Goal: Task Accomplishment & Management: Complete application form

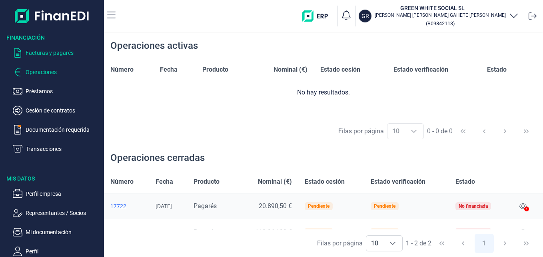
click at [46, 52] on p "Facturas y pagarés" at bounding box center [63, 53] width 75 height 10
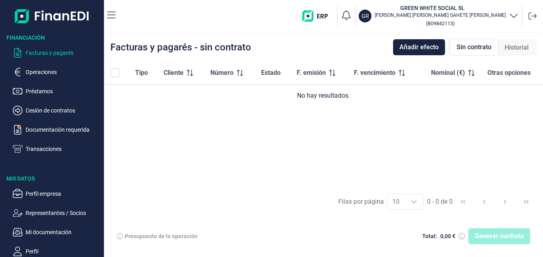
click at [46, 52] on p "Facturas y pagarés" at bounding box center [63, 53] width 75 height 10
click at [489, 233] on div "Generar contrato" at bounding box center [499, 236] width 62 height 16
click at [421, 50] on span "Añadir efecto" at bounding box center [418, 47] width 39 height 10
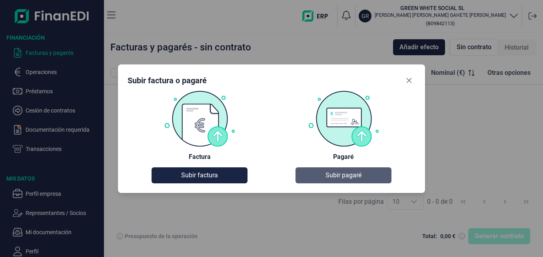
click at [333, 174] on span "Subir pagaré" at bounding box center [343, 175] width 36 height 10
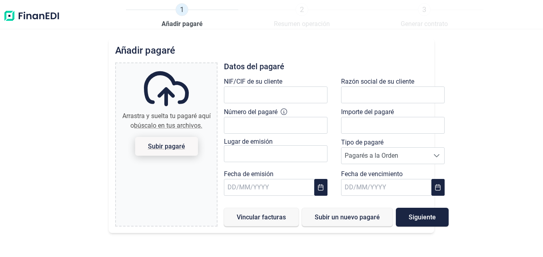
type input "0,00 €"
click at [160, 149] on span "Subir pagaré" at bounding box center [166, 146] width 37 height 6
click at [160, 66] on input "Arrastra y suelta tu pagaré aquí o búscalo en tus archivos. Subir pagaré" at bounding box center [166, 64] width 101 height 2
type input "C:\fakepath\- PAGARES COBERTIA GREEN WHITE.pdf"
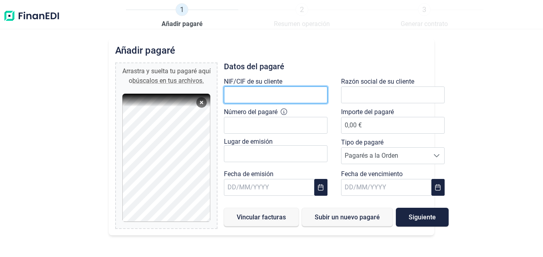
click at [258, 96] on input "text" at bounding box center [276, 94] width 104 height 17
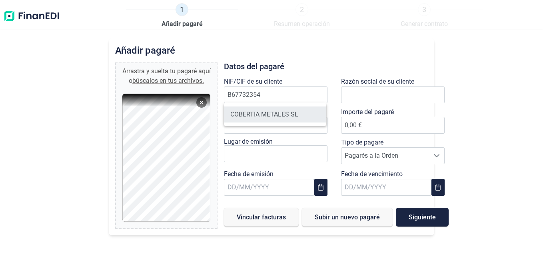
click at [274, 113] on li "COBERTIA METALES SL" at bounding box center [275, 114] width 103 height 16
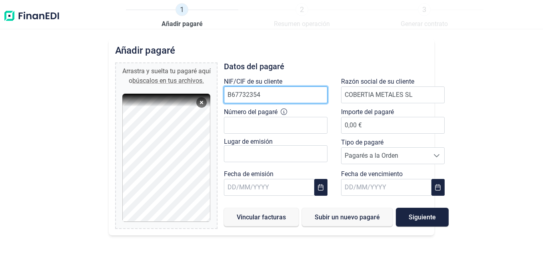
type input "B67732354"
type input "COBERTIA METALES SL"
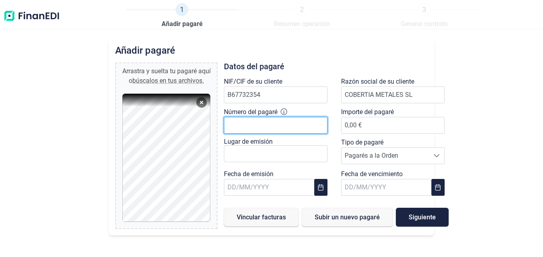
click at [263, 127] on input "Número del pagaré" at bounding box center [276, 125] width 104 height 17
type input "4.142.394 6 8200 3"
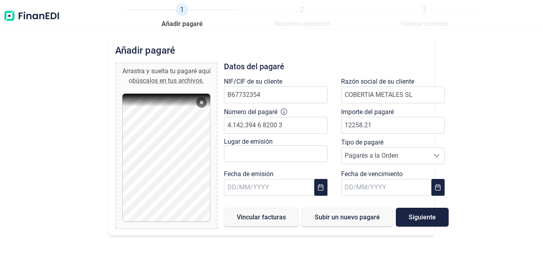
type input "12.258,21 €"
click at [500, 101] on div "Añadir [PERSON_NAME] y suelta tu [PERSON_NAME] aquí o búscalos en tus archivos.…" at bounding box center [271, 147] width 543 height 218
click at [240, 156] on input "text" at bounding box center [276, 153] width 104 height 17
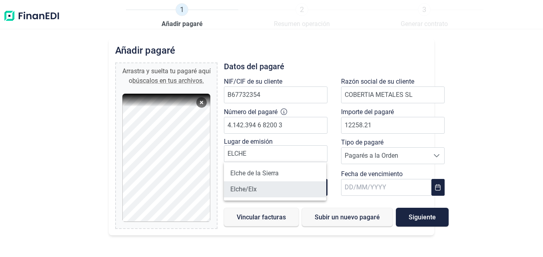
click at [250, 192] on li "Elche/Elx" at bounding box center [275, 189] width 103 height 16
type input "Elche/Elx"
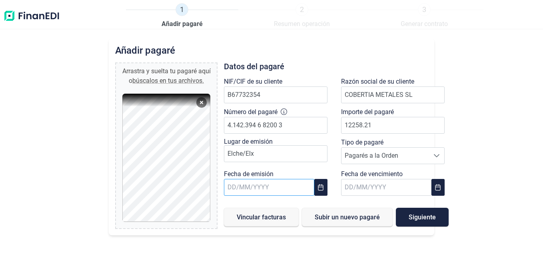
click at [260, 189] on input "text" at bounding box center [269, 187] width 90 height 17
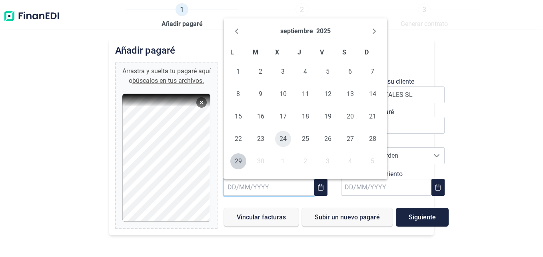
click at [280, 143] on span "24" at bounding box center [283, 139] width 16 height 16
type input "[DATE]"
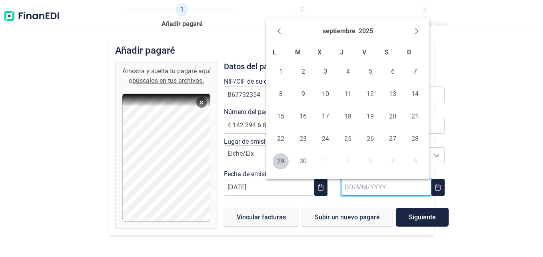
click at [389, 188] on input "text" at bounding box center [386, 187] width 90 height 17
click at [419, 30] on icon "Next Month" at bounding box center [416, 31] width 6 height 6
click at [418, 32] on icon "Next Month" at bounding box center [416, 31] width 6 height 6
click at [415, 30] on icon "Next Month" at bounding box center [416, 31] width 6 height 6
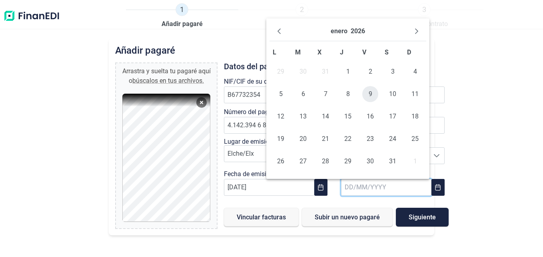
click at [371, 90] on span "9" at bounding box center [370, 94] width 16 height 16
type input "[DATE]"
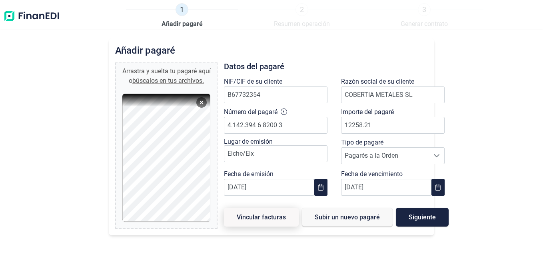
click at [258, 214] on span "Vincular facturas" at bounding box center [261, 217] width 49 height 6
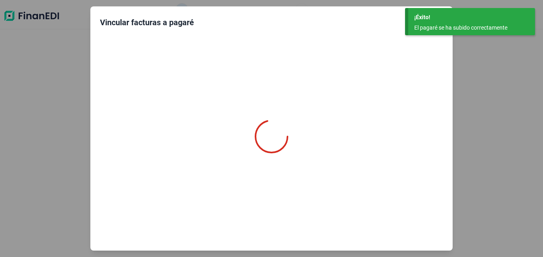
type input "0,00 €"
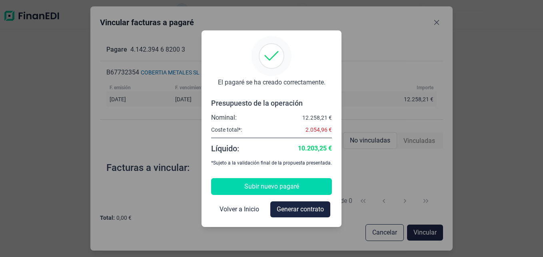
click at [275, 188] on span "Subir nuevo pagaré" at bounding box center [271, 187] width 55 height 10
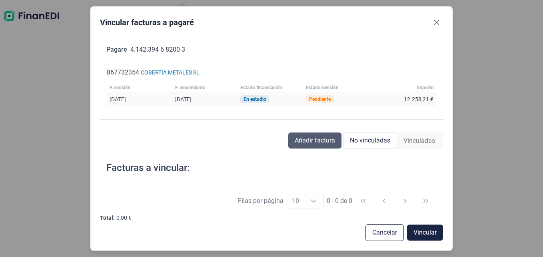
click at [311, 137] on span "Añadir factura" at bounding box center [315, 141] width 40 height 10
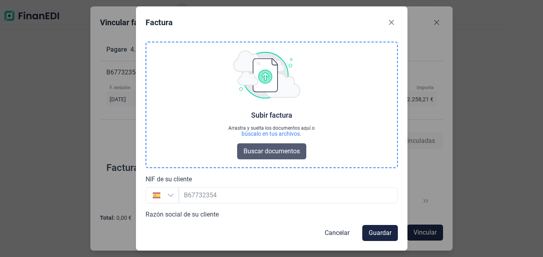
click at [265, 151] on span "Buscar documentos" at bounding box center [272, 151] width 56 height 10
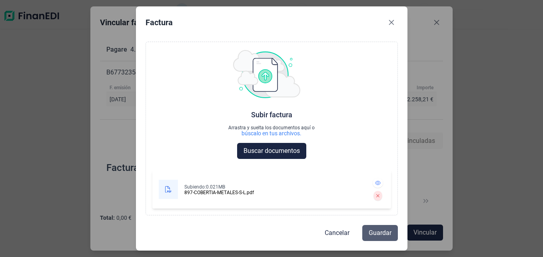
click at [381, 234] on span "Guardar" at bounding box center [380, 233] width 23 height 10
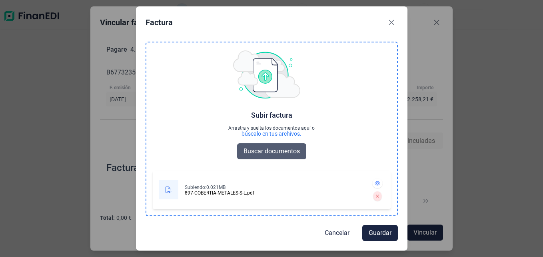
click at [253, 151] on span "Buscar documentos" at bounding box center [272, 151] width 56 height 10
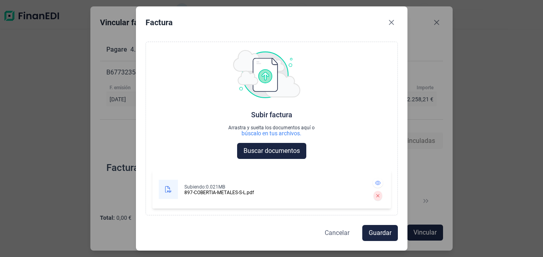
click at [337, 231] on span "Cancelar" at bounding box center [337, 233] width 25 height 10
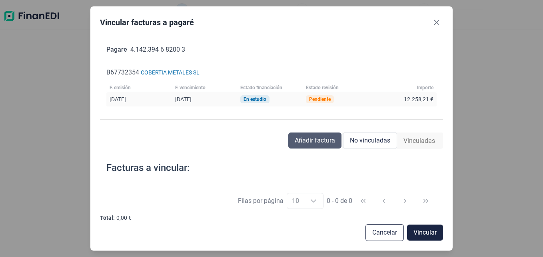
click at [301, 141] on span "Añadir factura" at bounding box center [315, 141] width 40 height 10
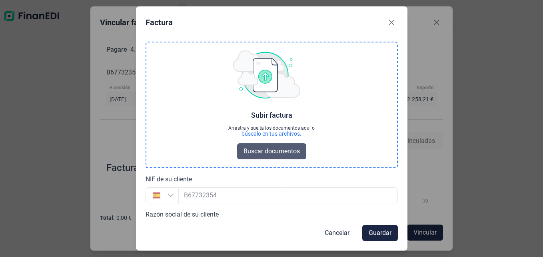
click at [288, 150] on span "Buscar documentos" at bounding box center [272, 151] width 56 height 10
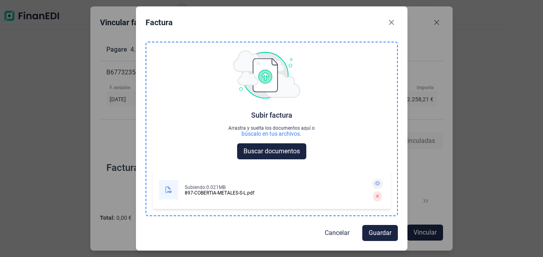
click at [375, 183] on icon at bounding box center [378, 183] width 6 height 5
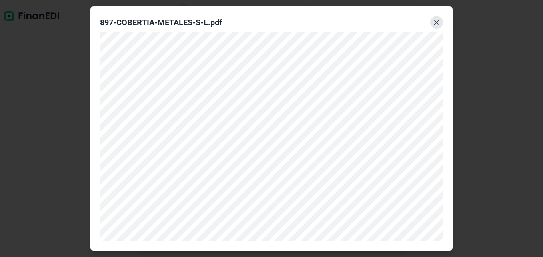
click at [435, 23] on icon "Close" at bounding box center [436, 22] width 6 height 6
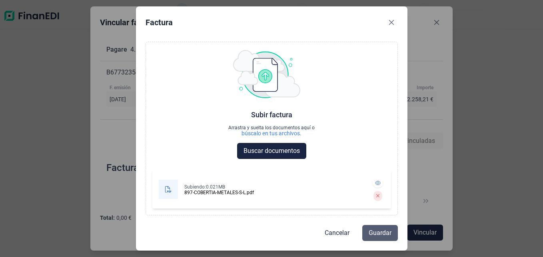
click at [379, 234] on span "Guardar" at bounding box center [380, 233] width 23 height 10
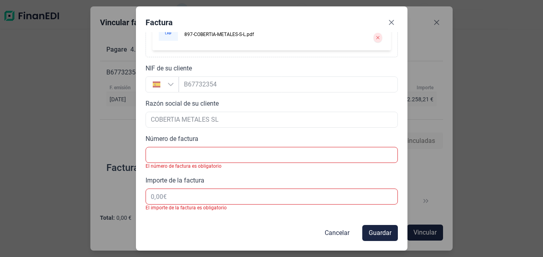
scroll to position [157, 0]
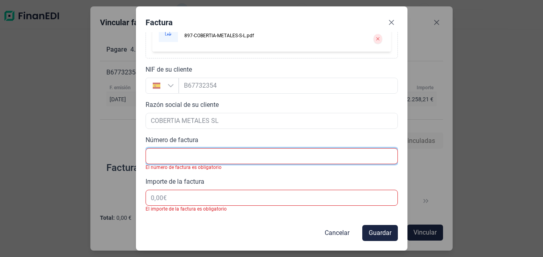
click at [204, 151] on input "text" at bounding box center [272, 156] width 252 height 16
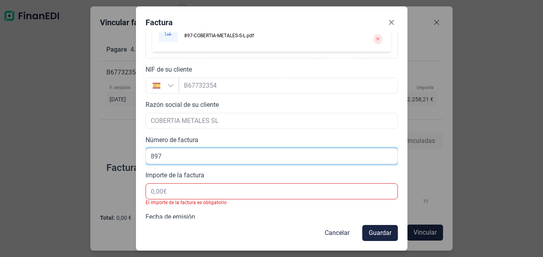
type input "897"
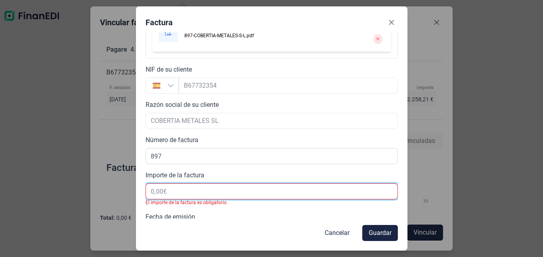
click at [173, 197] on input "text" at bounding box center [272, 191] width 252 height 16
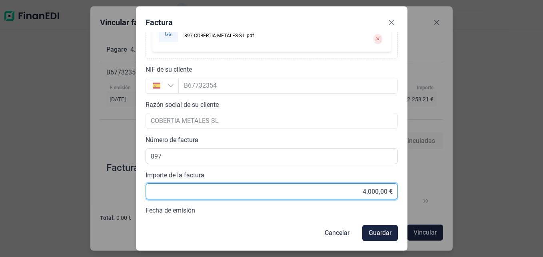
type input "40.000,00 €"
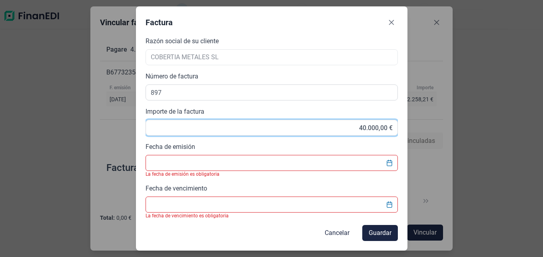
scroll to position [221, 0]
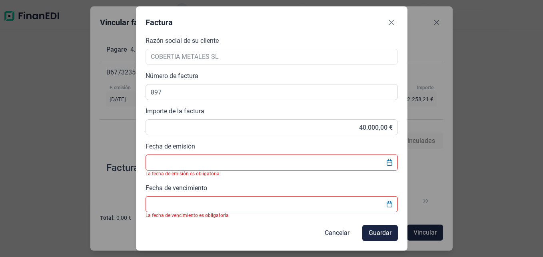
click at [180, 161] on input "Fecha de emisión" at bounding box center [272, 162] width 252 height 16
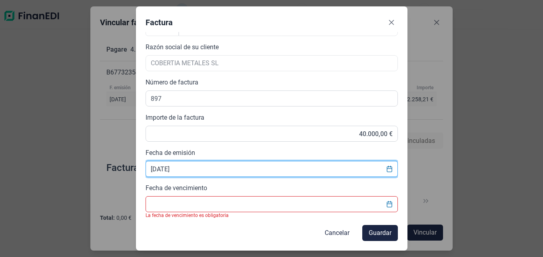
scroll to position [214, 0]
type input "[DATE]"
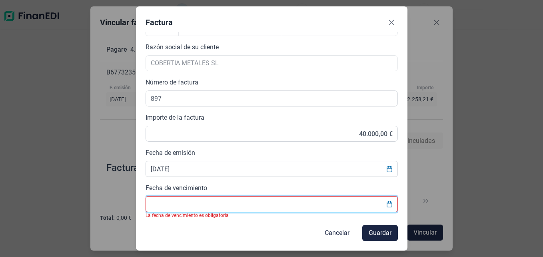
click at [190, 206] on input "Fecha de vencimiento" at bounding box center [272, 204] width 252 height 16
type input "9 ENERO"
drag, startPoint x: 349, startPoint y: 231, endPoint x: 360, endPoint y: 231, distance: 11.2
click at [349, 231] on span "Cancelar" at bounding box center [337, 233] width 25 height 10
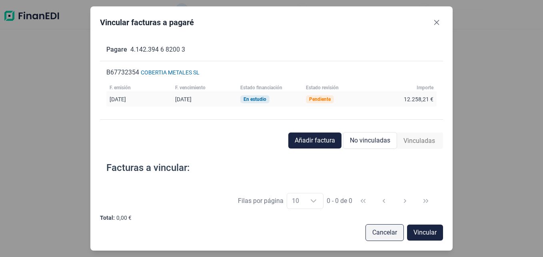
click at [371, 232] on button "Cancelar" at bounding box center [384, 232] width 38 height 17
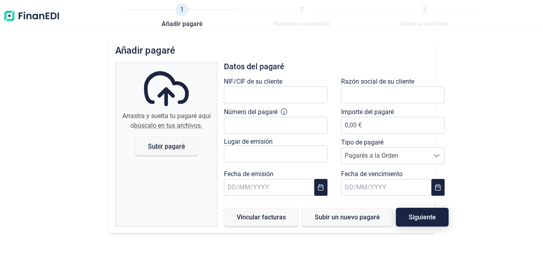
click at [417, 214] on span "Siguiente" at bounding box center [422, 217] width 27 height 6
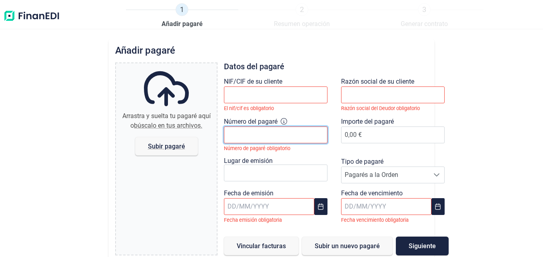
scroll to position [5, 0]
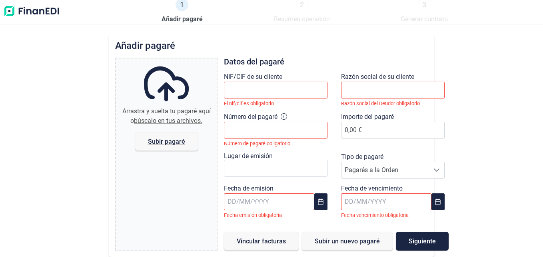
click at [28, 16] on img at bounding box center [31, 11] width 57 height 26
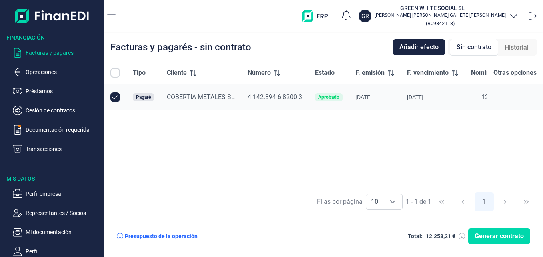
checkbox input "true"
click at [194, 97] on span "COBERTIA METALES SL" at bounding box center [201, 97] width 68 height 8
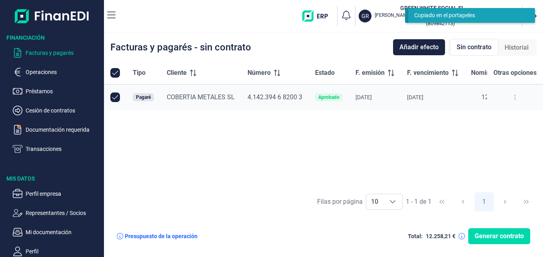
click at [519, 97] on button at bounding box center [515, 97] width 14 height 13
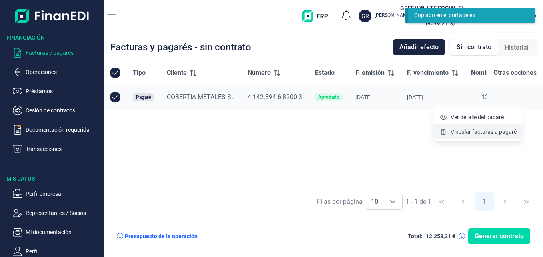
click at [480, 131] on span "Vincular facturas a pagaré" at bounding box center [484, 132] width 66 height 8
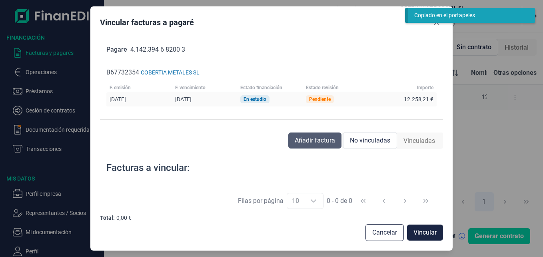
click at [314, 142] on span "Añadir factura" at bounding box center [315, 141] width 40 height 10
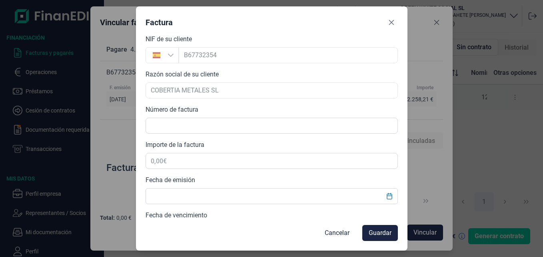
scroll to position [0, 0]
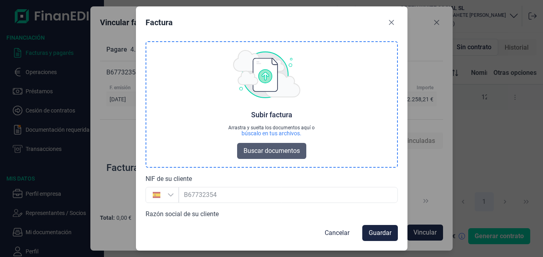
click at [271, 152] on span "Buscar documentos" at bounding box center [272, 151] width 56 height 10
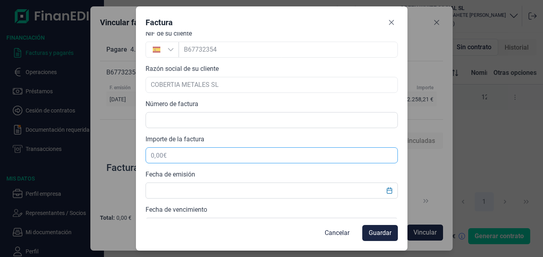
scroll to position [200, 0]
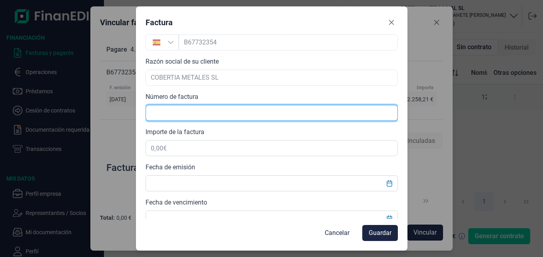
click at [188, 109] on input "text" at bounding box center [272, 113] width 252 height 16
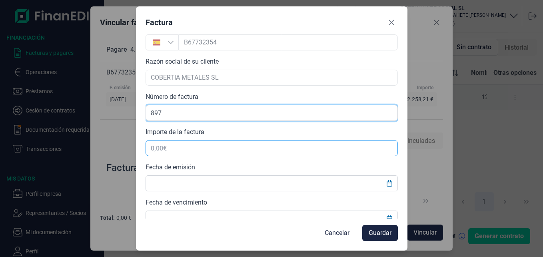
type input "897"
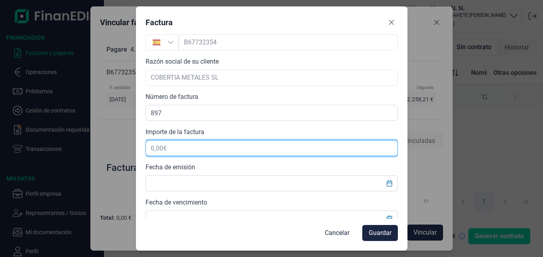
click at [192, 142] on input "text" at bounding box center [272, 148] width 252 height 16
type input "40.000,00 €"
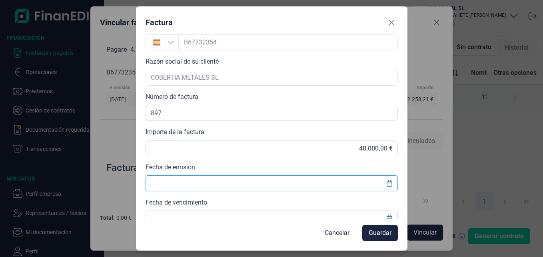
drag, startPoint x: 180, startPoint y: 174, endPoint x: 180, endPoint y: 180, distance: 6.8
click at [180, 176] on div "Fecha de emisión" at bounding box center [272, 176] width 252 height 29
click at [181, 180] on input "text" at bounding box center [272, 183] width 252 height 16
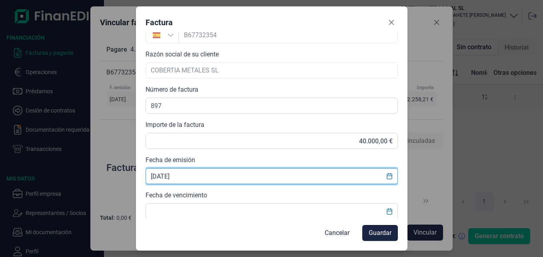
scroll to position [208, 0]
type input "[DATE]"
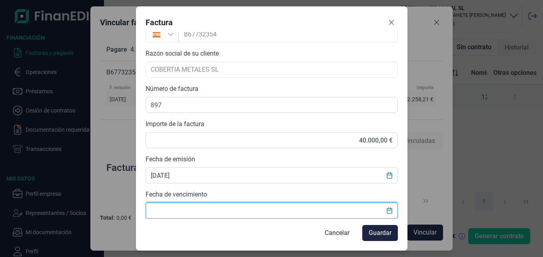
click at [194, 211] on input "text" at bounding box center [272, 210] width 252 height 16
click at [389, 211] on icon "Choose Date" at bounding box center [389, 210] width 6 height 6
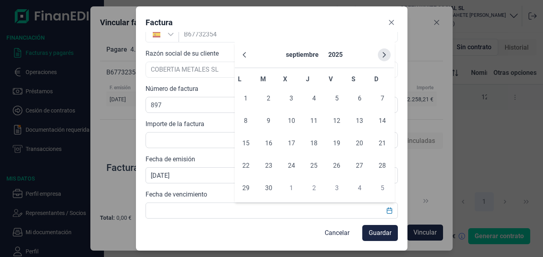
click at [383, 52] on icon "Next Month" at bounding box center [384, 55] width 6 height 6
click at [333, 115] on span "9" at bounding box center [337, 121] width 16 height 16
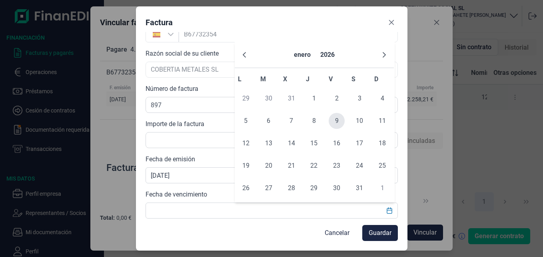
type input "[DATE]"
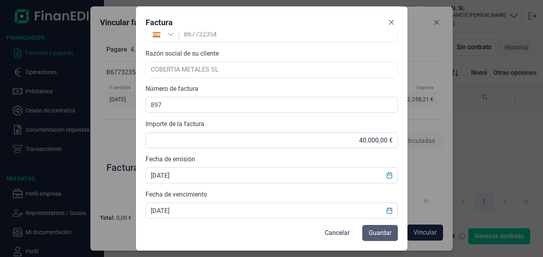
click at [378, 232] on span "Guardar" at bounding box center [380, 233] width 23 height 10
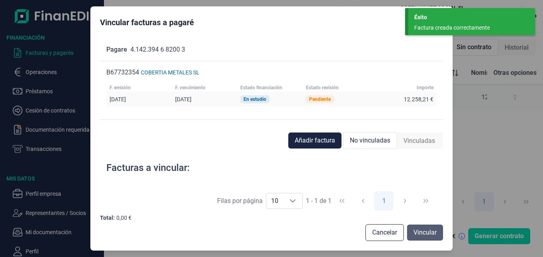
click at [434, 233] on span "Vincular" at bounding box center [424, 233] width 23 height 10
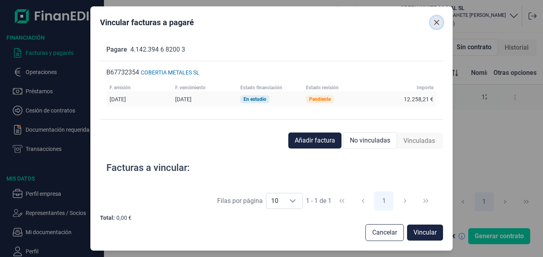
click at [436, 22] on icon "Close" at bounding box center [436, 22] width 6 height 6
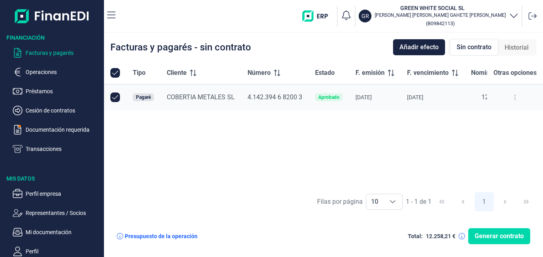
click at [61, 120] on ul "Facturas y pagarés Operaciones Préstamos Cesión de contratos Documentación requ…" at bounding box center [52, 98] width 104 height 112
click at [66, 136] on ul "Facturas y pagarés Operaciones Préstamos Cesión de contratos Documentación requ…" at bounding box center [52, 98] width 104 height 112
click at [67, 129] on p "Documentación requerida" at bounding box center [63, 130] width 75 height 10
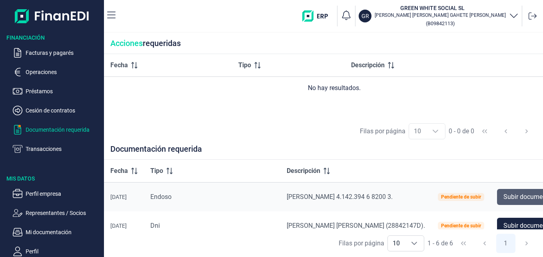
click at [515, 194] on span "Subir documento" at bounding box center [527, 197] width 48 height 10
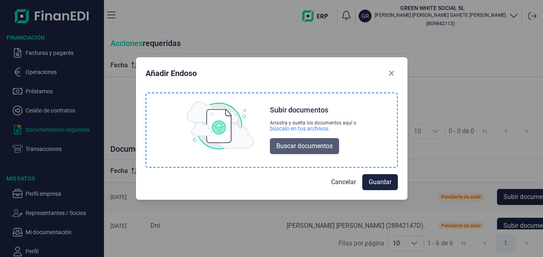
click at [305, 145] on span "Buscar documentos" at bounding box center [304, 146] width 56 height 10
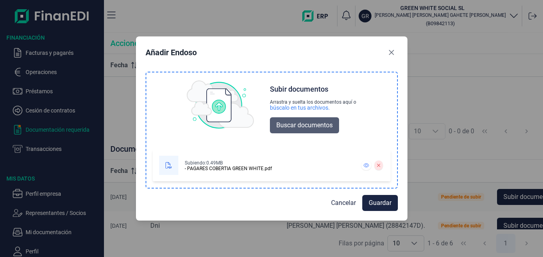
click at [304, 122] on span "Buscar documentos" at bounding box center [304, 125] width 56 height 10
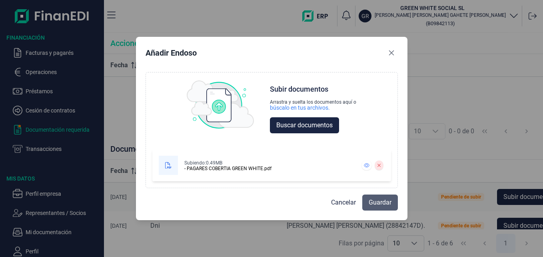
click at [385, 204] on span "Guardar" at bounding box center [380, 203] width 23 height 10
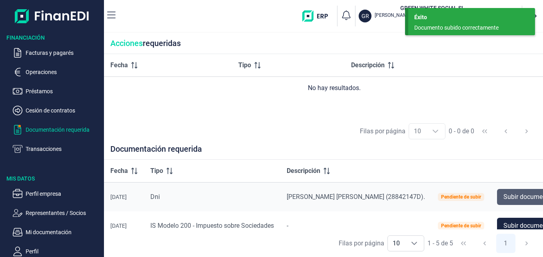
click at [511, 196] on span "Subir documento" at bounding box center [527, 197] width 48 height 10
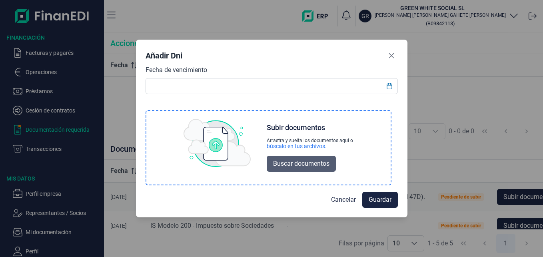
click at [292, 163] on span "Buscar documentos" at bounding box center [301, 164] width 56 height 10
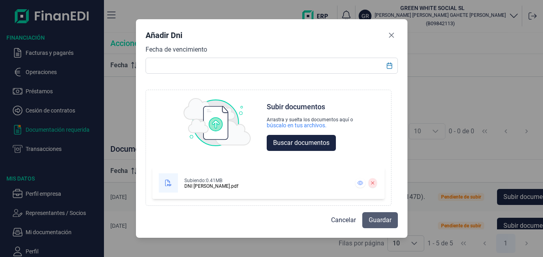
click at [379, 222] on span "Guardar" at bounding box center [380, 220] width 23 height 10
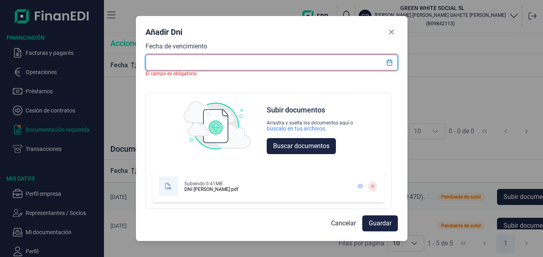
click at [325, 66] on input "text" at bounding box center [272, 62] width 252 height 16
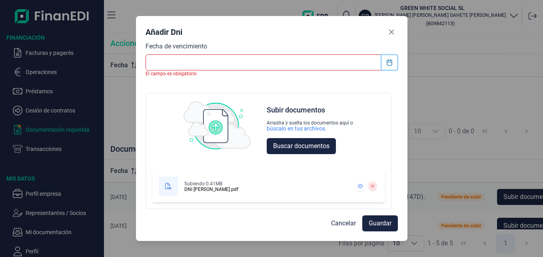
click at [383, 62] on button "Choose Date" at bounding box center [389, 62] width 15 height 14
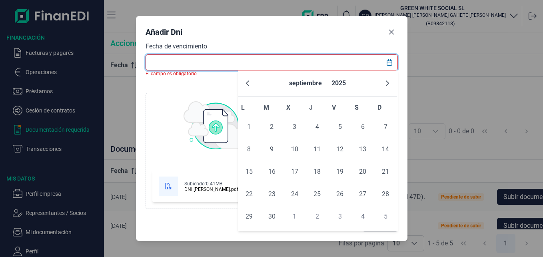
click at [348, 62] on input "text" at bounding box center [272, 62] width 252 height 16
click at [389, 30] on icon "Close" at bounding box center [391, 32] width 6 height 6
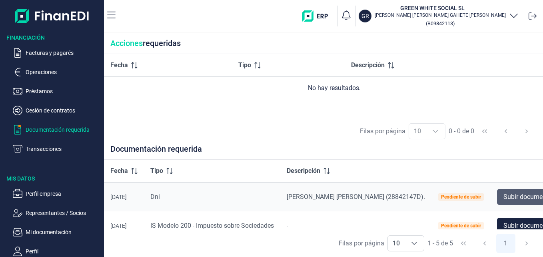
click at [503, 192] on span "Subir documento" at bounding box center [527, 197] width 48 height 10
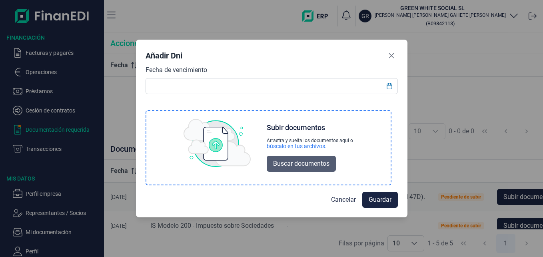
click at [292, 162] on span "Buscar documentos" at bounding box center [301, 164] width 56 height 10
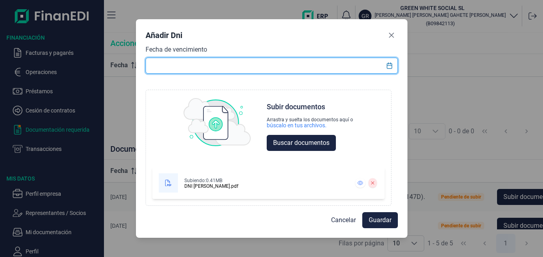
click at [223, 64] on input "text" at bounding box center [272, 66] width 252 height 16
type input "19//09/2032"
click at [376, 216] on span "Guardar" at bounding box center [380, 220] width 23 height 10
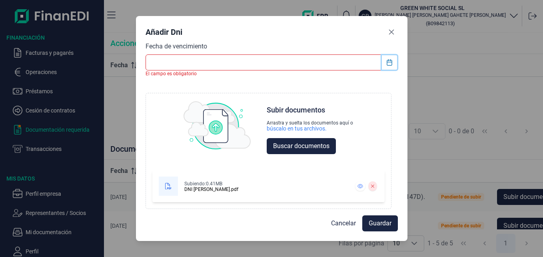
click at [389, 62] on icon "Choose Date" at bounding box center [389, 62] width 5 height 6
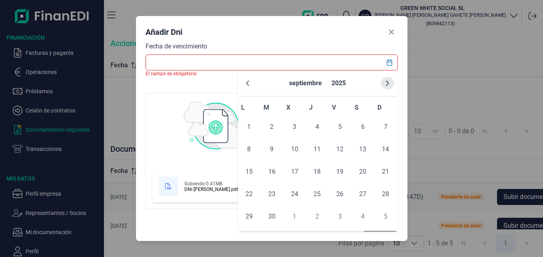
click at [385, 84] on icon "Next Month" at bounding box center [387, 83] width 6 height 6
click at [384, 84] on icon "Next Month" at bounding box center [387, 83] width 6 height 6
click at [383, 84] on button "Next Month" at bounding box center [387, 83] width 13 height 13
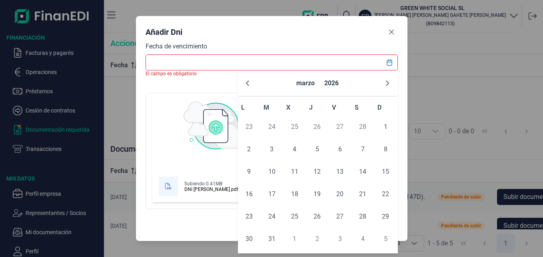
click at [383, 84] on button "Next Month" at bounding box center [387, 83] width 13 height 13
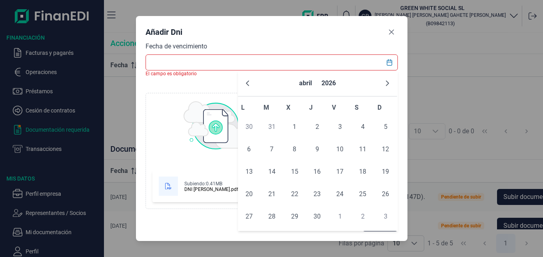
click at [383, 84] on button "Next Month" at bounding box center [387, 83] width 13 height 13
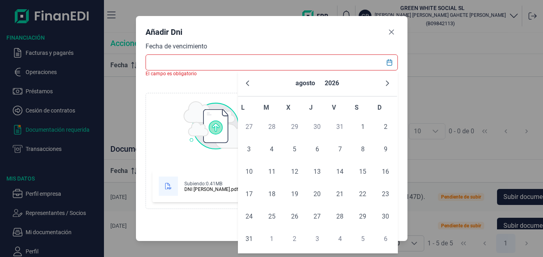
click at [383, 83] on button "Next Month" at bounding box center [387, 83] width 13 height 13
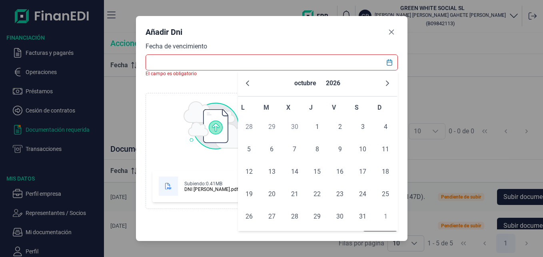
click at [383, 83] on button "Next Month" at bounding box center [387, 83] width 13 height 13
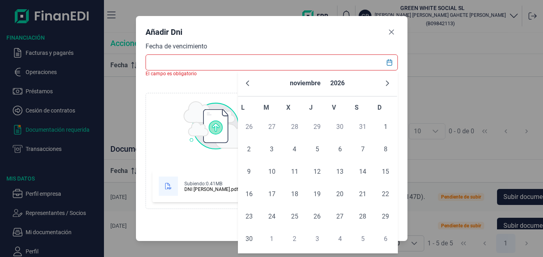
click at [383, 83] on button "Next Month" at bounding box center [387, 83] width 13 height 13
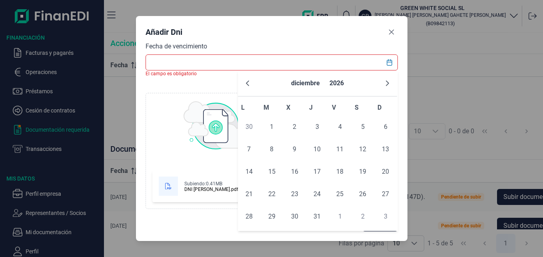
click at [383, 83] on button "Next Month" at bounding box center [387, 83] width 13 height 13
click at [384, 83] on button "Next Month" at bounding box center [387, 83] width 13 height 13
click at [384, 83] on icon "Next Month" at bounding box center [387, 83] width 6 height 6
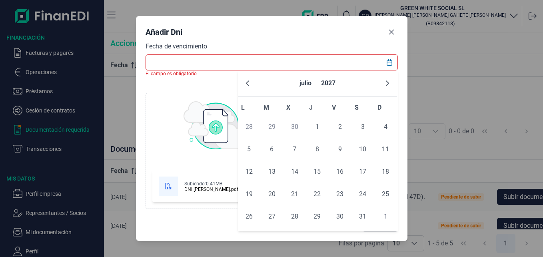
click at [384, 83] on icon "Next Month" at bounding box center [387, 83] width 6 height 6
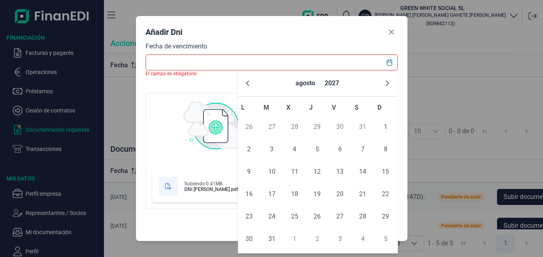
click at [384, 83] on icon "Next Month" at bounding box center [387, 83] width 6 height 6
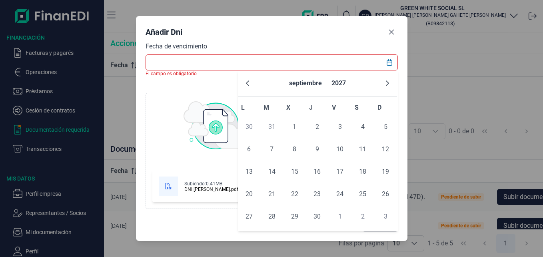
click at [384, 83] on icon "Next Month" at bounding box center [387, 83] width 6 height 6
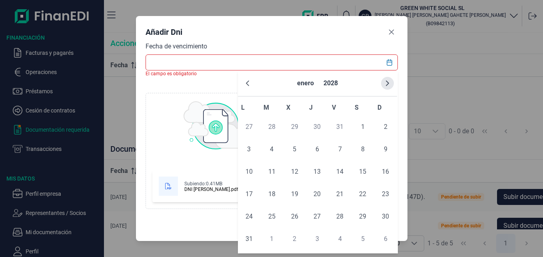
click at [384, 83] on icon "Next Month" at bounding box center [387, 83] width 6 height 6
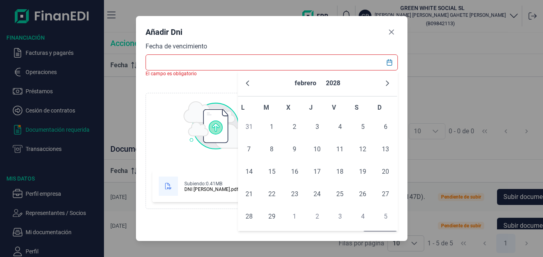
click at [384, 83] on icon "Next Month" at bounding box center [387, 83] width 6 height 6
click at [383, 84] on button "Next Month" at bounding box center [387, 83] width 13 height 13
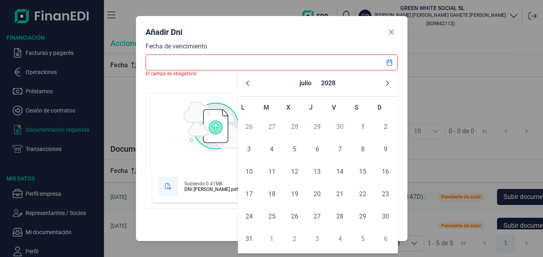
click at [383, 84] on button "Next Month" at bounding box center [387, 83] width 13 height 13
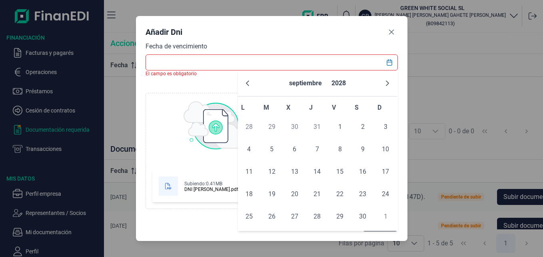
click at [383, 84] on button "Next Month" at bounding box center [387, 83] width 13 height 13
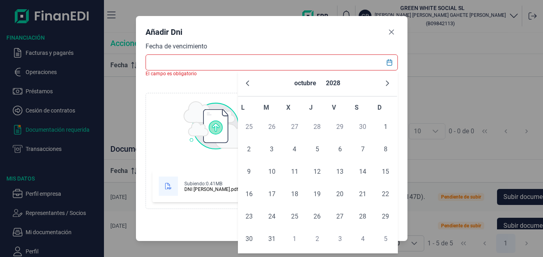
click at [383, 84] on button "Next Month" at bounding box center [387, 83] width 13 height 13
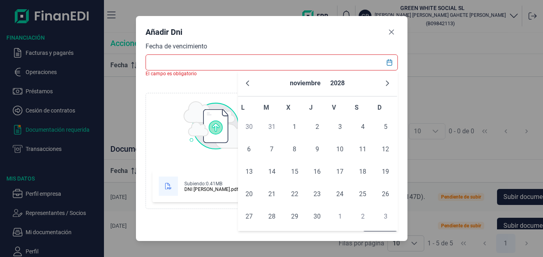
click at [383, 84] on button "Next Month" at bounding box center [387, 83] width 13 height 13
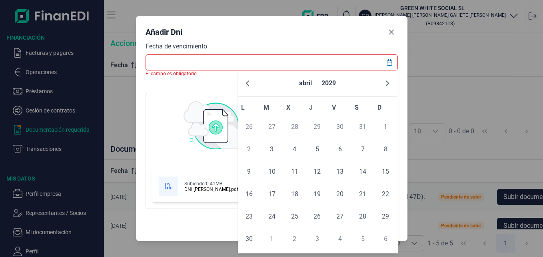
click at [383, 84] on button "Next Month" at bounding box center [387, 83] width 13 height 13
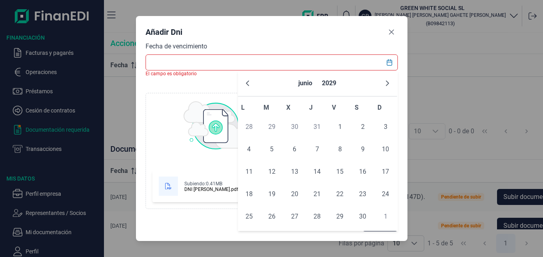
click at [383, 84] on button "Next Month" at bounding box center [387, 83] width 13 height 13
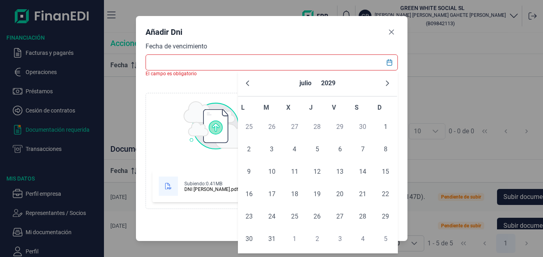
click at [383, 84] on button "Next Month" at bounding box center [387, 83] width 13 height 13
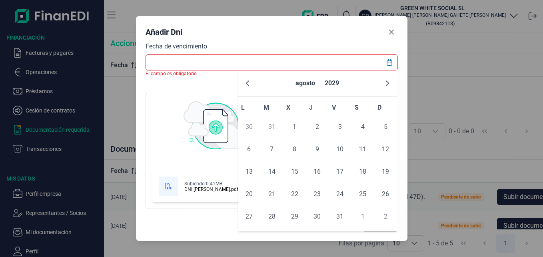
click at [384, 84] on button "Next Month" at bounding box center [387, 83] width 13 height 13
click at [384, 84] on icon "Next Month" at bounding box center [387, 83] width 6 height 6
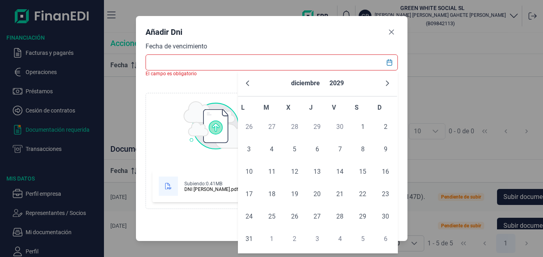
click at [384, 84] on icon "Next Month" at bounding box center [387, 83] width 6 height 6
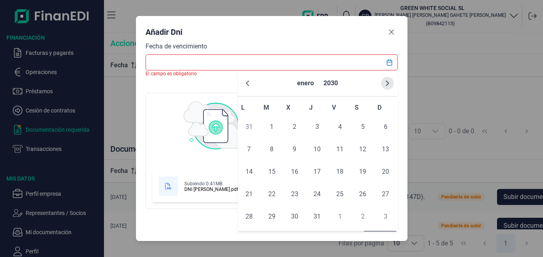
click at [384, 84] on icon "Next Month" at bounding box center [387, 83] width 6 height 6
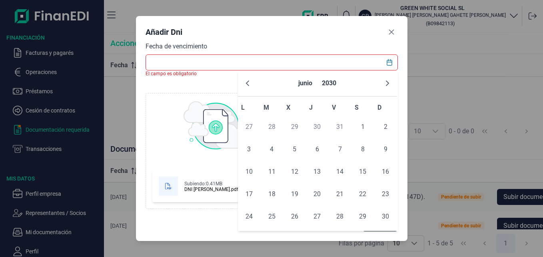
click at [384, 84] on icon "Next Month" at bounding box center [387, 83] width 6 height 6
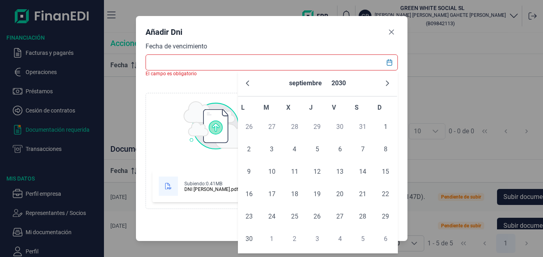
click at [384, 84] on icon "Next Month" at bounding box center [387, 83] width 6 height 6
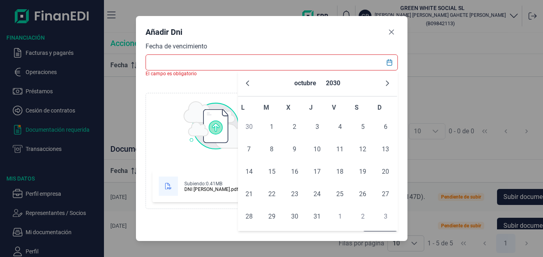
click at [384, 84] on icon "Next Month" at bounding box center [387, 83] width 6 height 6
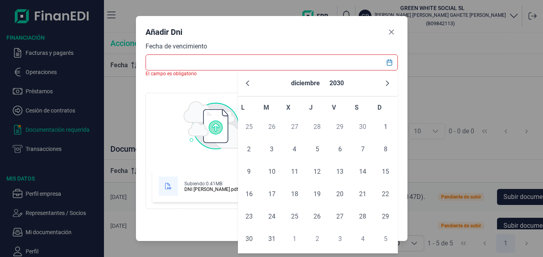
click at [384, 84] on icon "Next Month" at bounding box center [387, 83] width 6 height 6
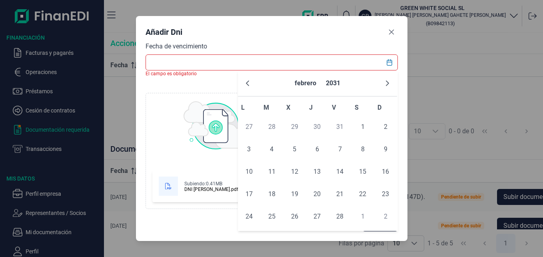
click at [384, 84] on icon "Next Month" at bounding box center [387, 83] width 6 height 6
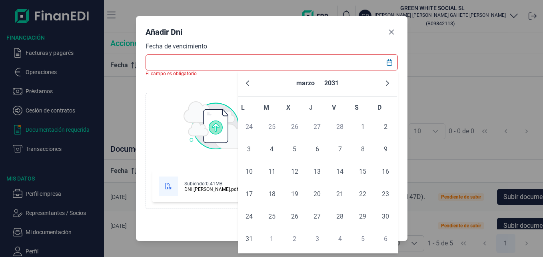
click at [384, 84] on icon "Next Month" at bounding box center [387, 83] width 6 height 6
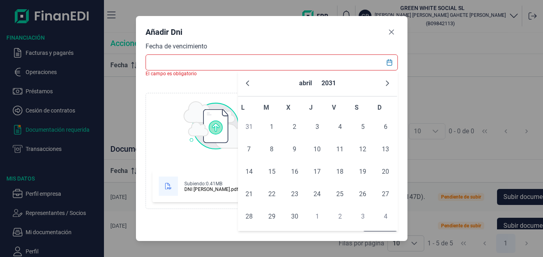
click at [384, 84] on icon "Next Month" at bounding box center [387, 83] width 6 height 6
click at [383, 84] on button "Next Month" at bounding box center [387, 83] width 13 height 13
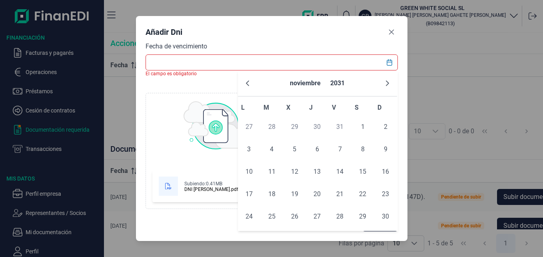
click at [383, 84] on button "Next Month" at bounding box center [387, 83] width 13 height 13
click at [385, 80] on button "Next Month" at bounding box center [387, 83] width 13 height 13
click at [384, 80] on button "Next Month" at bounding box center [387, 83] width 13 height 13
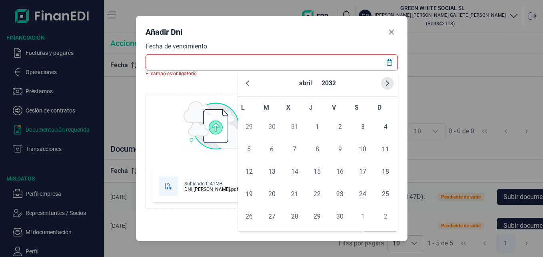
click at [386, 86] on icon "Next Month" at bounding box center [387, 83] width 3 height 6
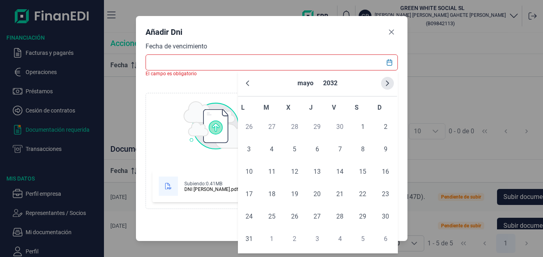
click at [385, 85] on icon "Next Month" at bounding box center [387, 83] width 6 height 6
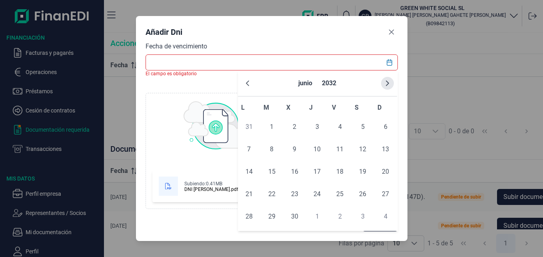
click at [385, 84] on icon "Next Month" at bounding box center [387, 83] width 6 height 6
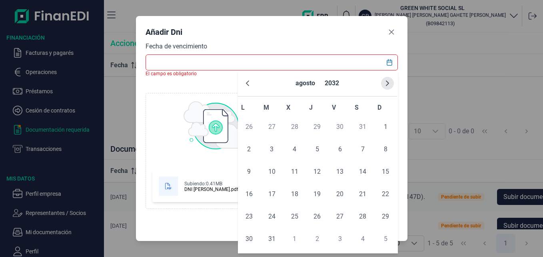
click at [384, 84] on icon "Next Month" at bounding box center [387, 83] width 6 height 6
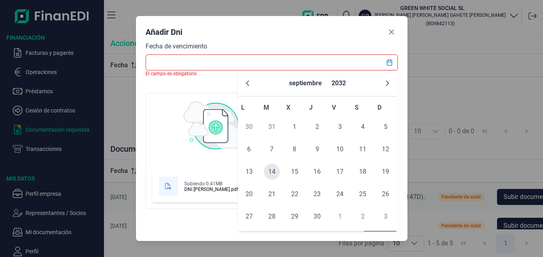
click at [271, 172] on span "14" at bounding box center [272, 172] width 16 height 16
type input "[DATE]"
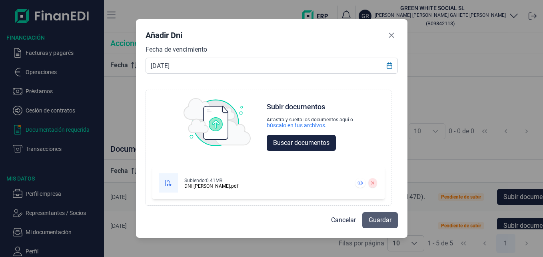
click at [384, 216] on span "Guardar" at bounding box center [380, 220] width 23 height 10
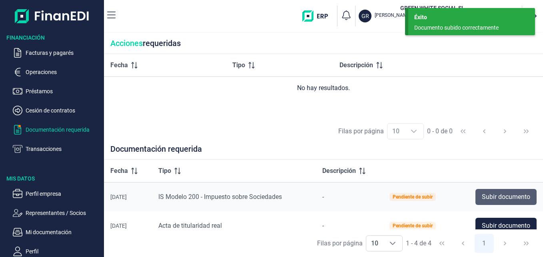
click at [508, 196] on span "Subir documento" at bounding box center [506, 197] width 48 height 10
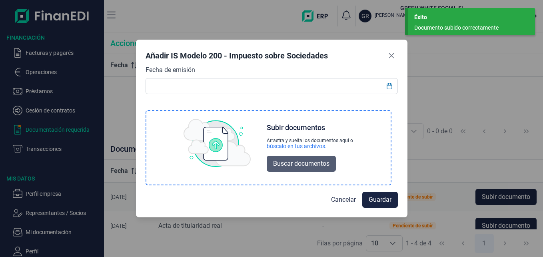
click at [299, 162] on span "Buscar documentos" at bounding box center [301, 164] width 56 height 10
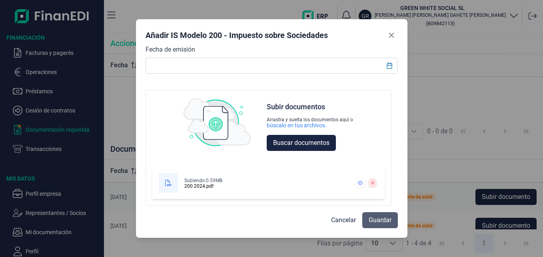
click at [380, 216] on span "Guardar" at bounding box center [380, 220] width 23 height 10
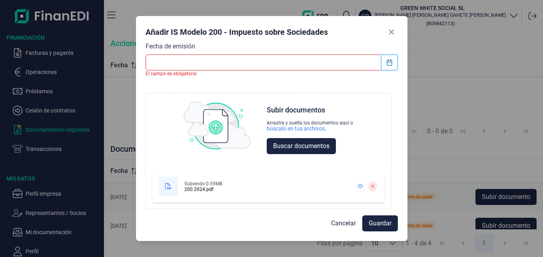
click at [393, 63] on button "Choose Date" at bounding box center [389, 62] width 15 height 14
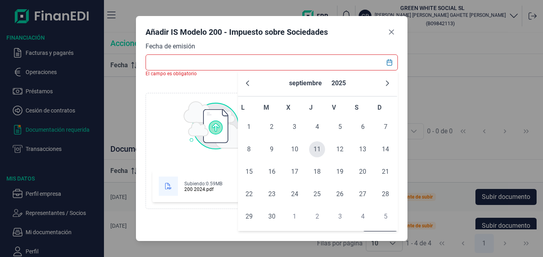
click at [319, 150] on span "11" at bounding box center [317, 149] width 16 height 16
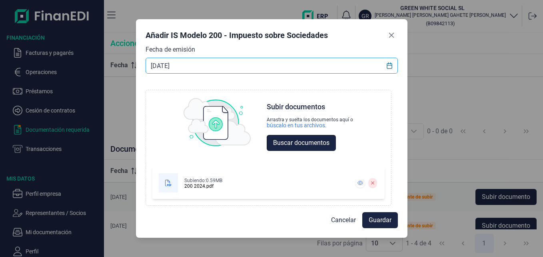
click at [253, 68] on input "[DATE]" at bounding box center [272, 66] width 252 height 16
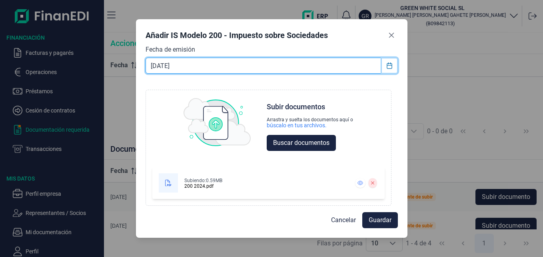
click at [389, 68] on icon "Choose Date" at bounding box center [389, 65] width 6 height 6
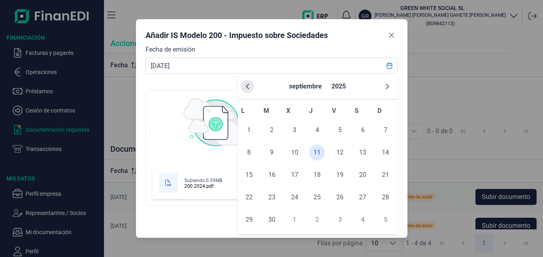
click at [251, 86] on button "Previous Month" at bounding box center [247, 86] width 13 height 13
click at [343, 148] on span "11" at bounding box center [340, 152] width 16 height 16
type input "[DATE]"
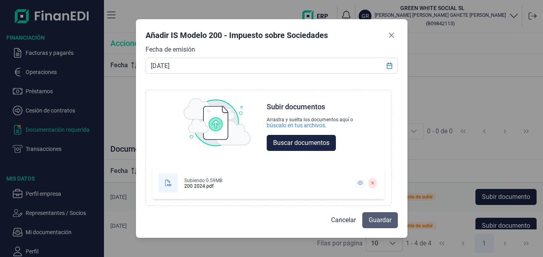
click at [373, 220] on span "Guardar" at bounding box center [380, 220] width 23 height 10
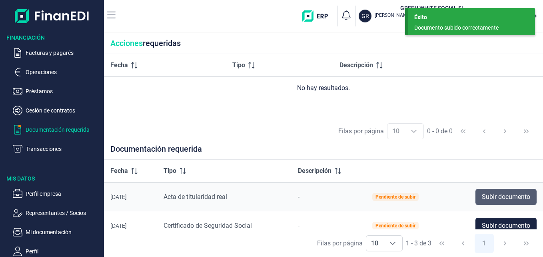
click at [501, 197] on span "Subir documento" at bounding box center [506, 197] width 48 height 10
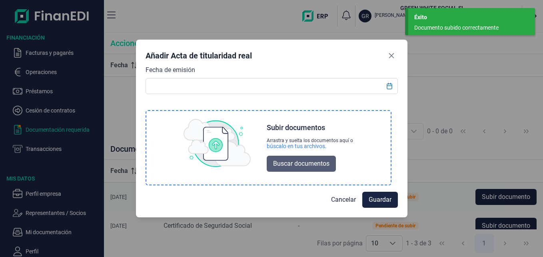
click at [303, 160] on span "Buscar documentos" at bounding box center [301, 164] width 56 height 10
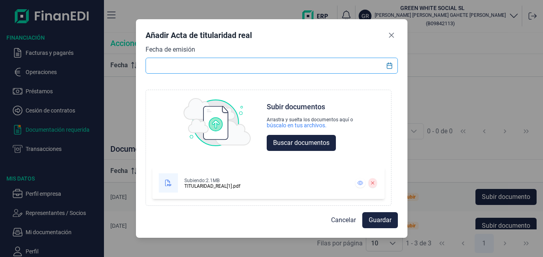
click at [346, 66] on input "text" at bounding box center [272, 66] width 252 height 16
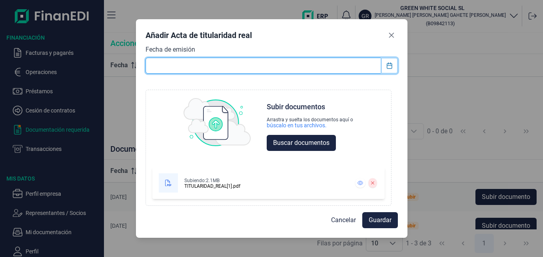
click at [385, 65] on button "Choose Date" at bounding box center [389, 65] width 15 height 14
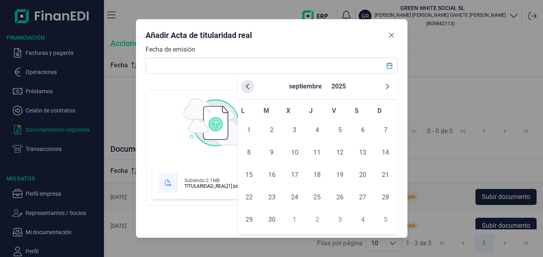
click at [249, 90] on button "Previous Month" at bounding box center [247, 86] width 13 height 13
click at [250, 89] on icon "Previous Month" at bounding box center [247, 86] width 6 height 6
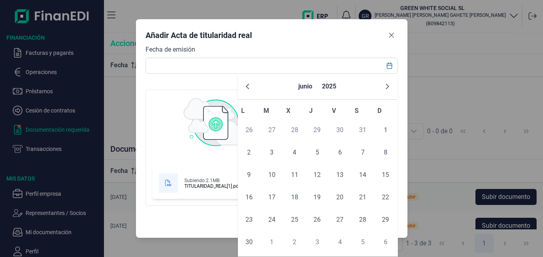
click at [250, 89] on icon "Previous Month" at bounding box center [247, 86] width 6 height 6
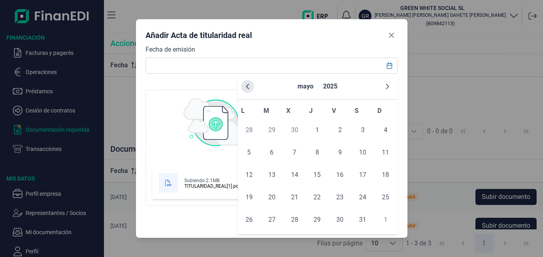
click at [249, 89] on icon "Previous Month" at bounding box center [247, 86] width 6 height 6
click at [248, 89] on icon "Previous Month" at bounding box center [247, 86] width 6 height 6
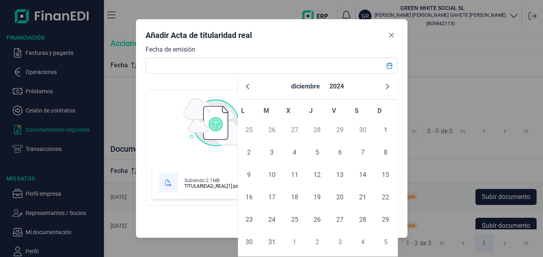
click at [247, 88] on icon "Previous Month" at bounding box center [247, 86] width 6 height 6
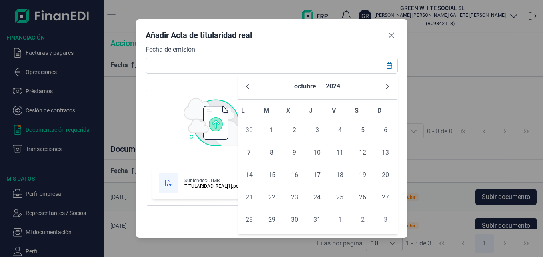
click at [246, 88] on icon "Previous Month" at bounding box center [247, 86] width 6 height 6
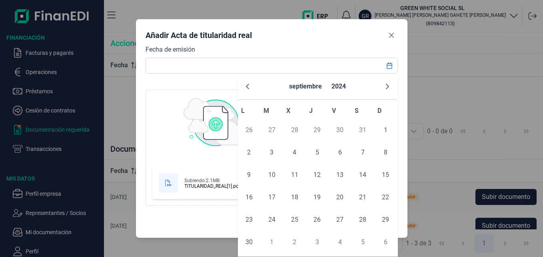
click at [246, 88] on icon "Previous Month" at bounding box center [247, 86] width 6 height 6
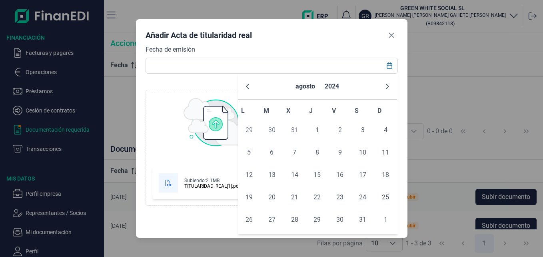
click at [245, 88] on icon "Previous Month" at bounding box center [247, 86] width 6 height 6
click at [245, 87] on icon "Previous Month" at bounding box center [247, 86] width 6 height 6
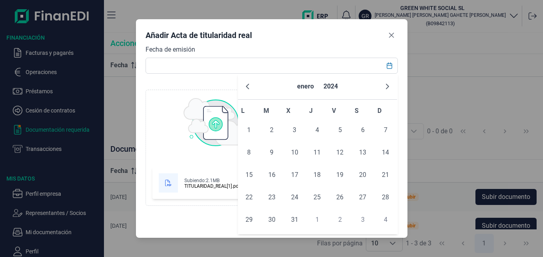
click at [244, 87] on icon "Previous Month" at bounding box center [247, 86] width 6 height 6
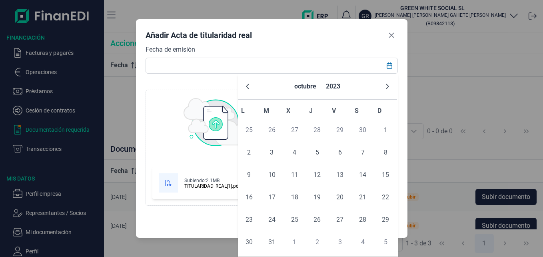
click at [244, 87] on icon "Previous Month" at bounding box center [247, 86] width 6 height 6
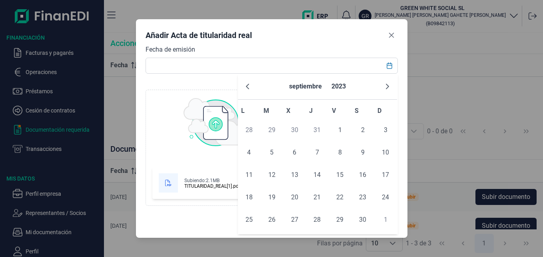
click at [244, 87] on icon "Previous Month" at bounding box center [247, 86] width 6 height 6
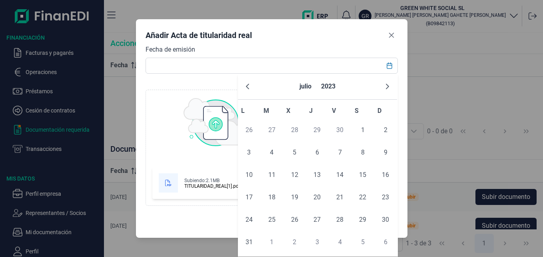
click at [244, 87] on icon "Previous Month" at bounding box center [247, 86] width 6 height 6
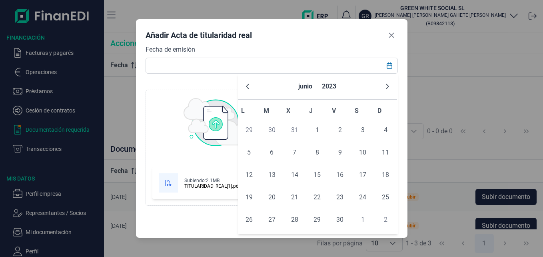
click at [244, 87] on icon "Previous Month" at bounding box center [247, 86] width 6 height 6
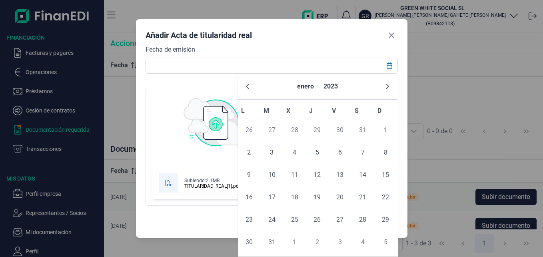
click at [244, 87] on icon "Previous Month" at bounding box center [247, 86] width 6 height 6
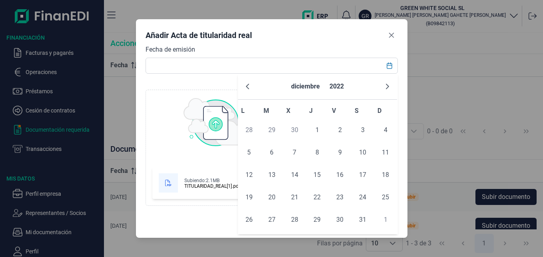
click at [244, 87] on icon "Previous Month" at bounding box center [247, 86] width 6 height 6
click at [246, 86] on icon "Previous Month" at bounding box center [247, 86] width 6 height 6
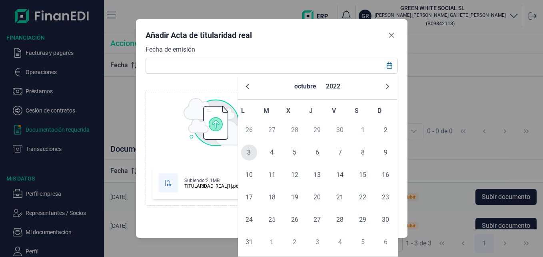
click at [249, 151] on span "3" at bounding box center [249, 152] width 16 height 16
type input "[DATE]"
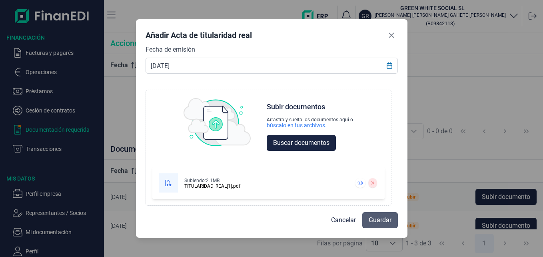
click at [380, 216] on span "Guardar" at bounding box center [380, 220] width 23 height 10
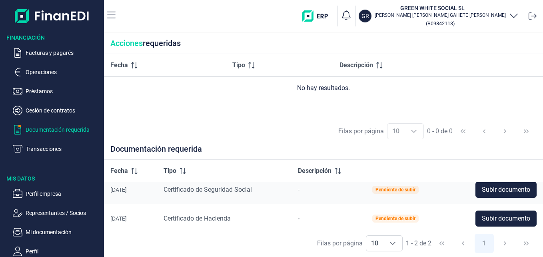
scroll to position [11, 0]
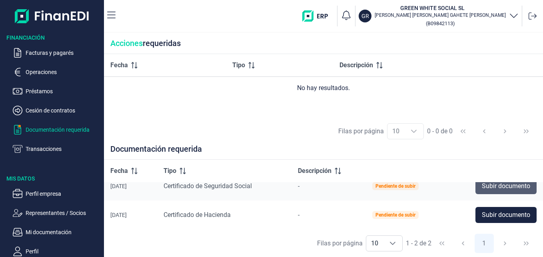
click at [504, 188] on span "Subir documento" at bounding box center [506, 186] width 48 height 10
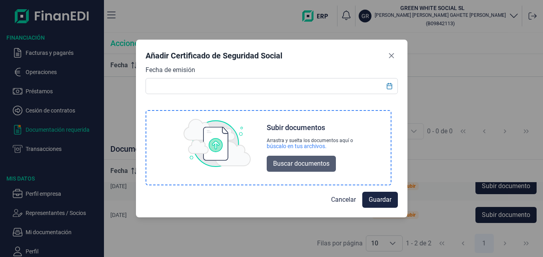
click at [292, 161] on span "Buscar documentos" at bounding box center [301, 164] width 56 height 10
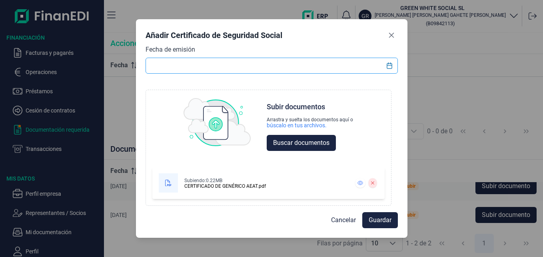
click at [205, 64] on input "text" at bounding box center [272, 66] width 252 height 16
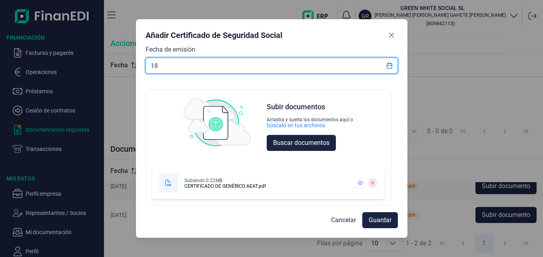
type input "18"
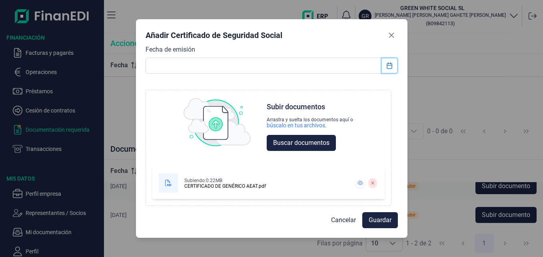
click at [387, 64] on icon "Choose Date" at bounding box center [389, 65] width 6 height 6
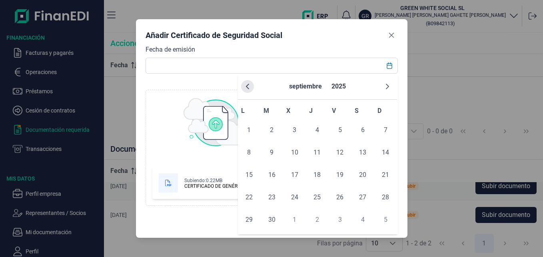
click at [251, 88] on button "Previous Month" at bounding box center [247, 86] width 13 height 13
click at [248, 195] on span "18" at bounding box center [249, 197] width 16 height 16
type input "[DATE]"
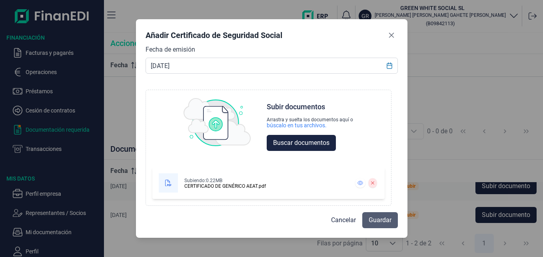
click at [377, 218] on span "Guardar" at bounding box center [380, 220] width 23 height 10
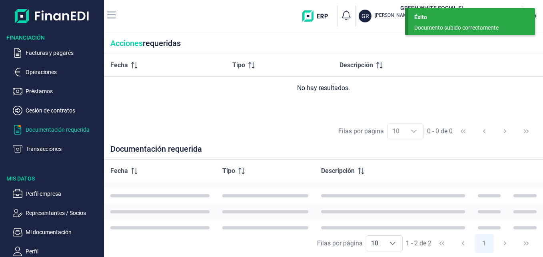
scroll to position [0, 0]
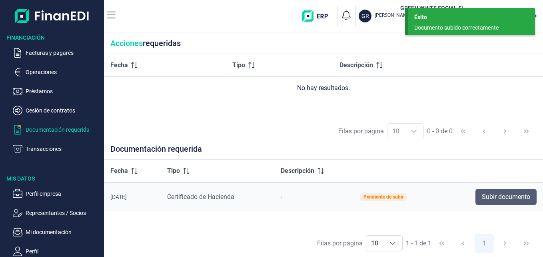
click at [506, 197] on span "Subir documento" at bounding box center [506, 197] width 48 height 10
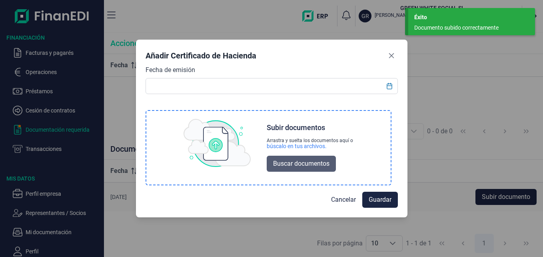
click at [296, 160] on span "Buscar documentos" at bounding box center [301, 164] width 56 height 10
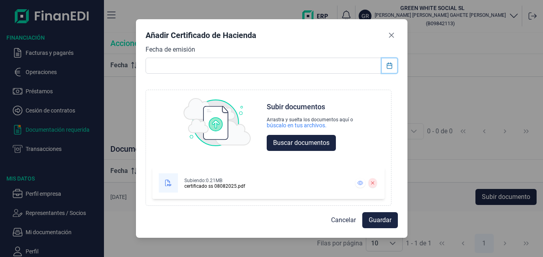
click at [385, 68] on button "Choose Date" at bounding box center [389, 65] width 15 height 14
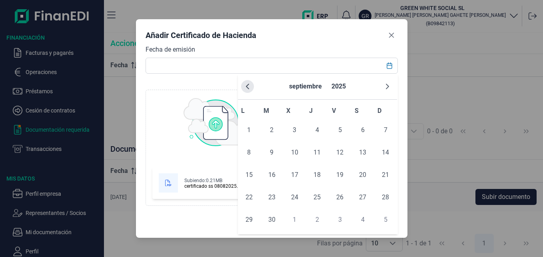
click at [252, 86] on button "Previous Month" at bounding box center [247, 86] width 13 height 13
click at [339, 147] on span "8" at bounding box center [340, 152] width 16 height 16
type input "[DATE]"
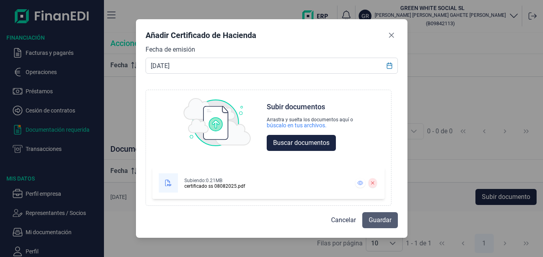
click at [379, 218] on span "Guardar" at bounding box center [380, 220] width 23 height 10
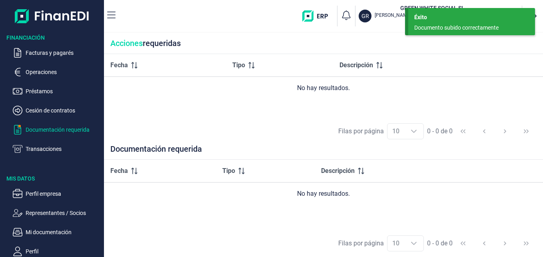
click at [46, 131] on p "Documentación requerida" at bounding box center [63, 130] width 75 height 10
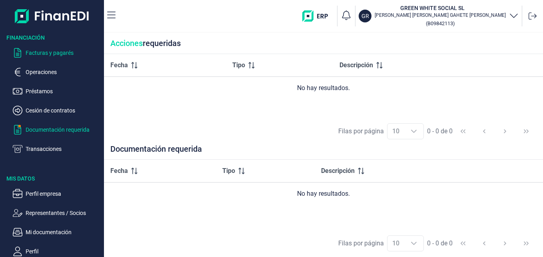
click at [44, 48] on p "Facturas y pagarés" at bounding box center [63, 53] width 75 height 10
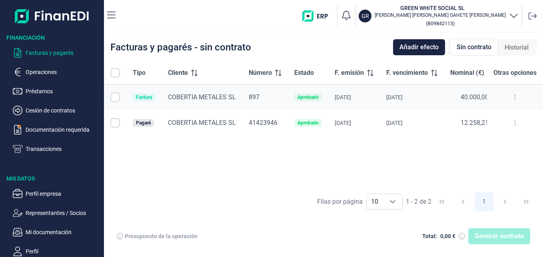
checkbox input "true"
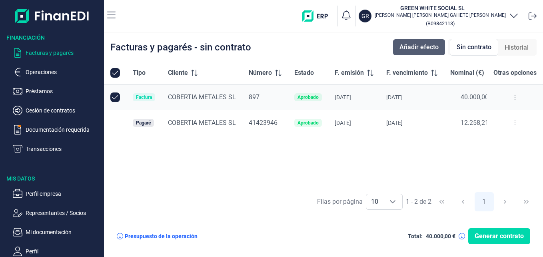
click at [424, 47] on span "Añadir efecto" at bounding box center [418, 47] width 39 height 10
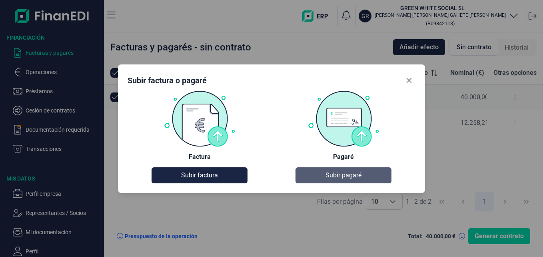
click at [350, 178] on span "Subir pagaré" at bounding box center [343, 175] width 36 height 10
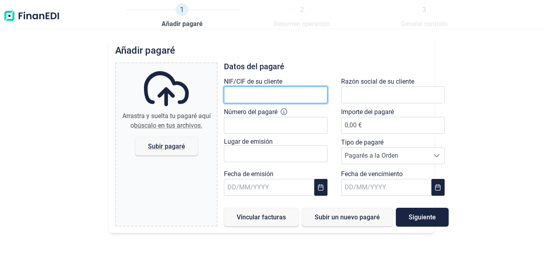
click at [266, 96] on input "text" at bounding box center [276, 94] width 104 height 17
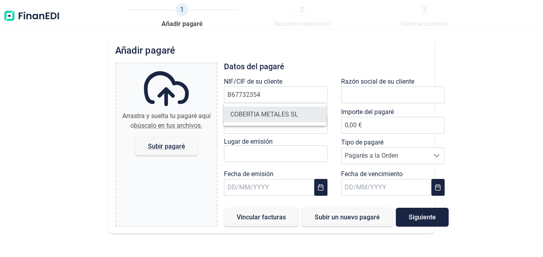
click at [276, 115] on li "COBERTIA METALES SL" at bounding box center [275, 114] width 103 height 16
type input "B67732354"
type input "COBERTIA METALES SL"
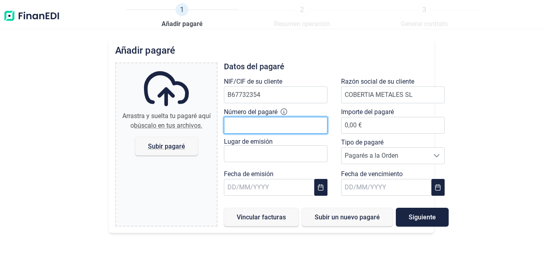
click at [283, 122] on input "Número del pagaré" at bounding box center [276, 125] width 104 height 17
type input "4.142.396 1 8200 3"
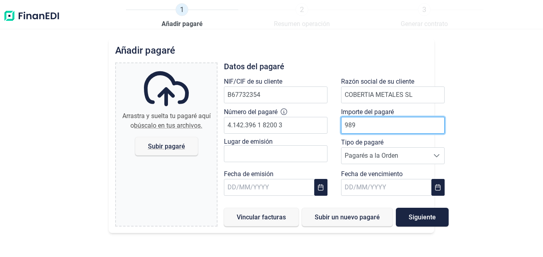
type input "9893"
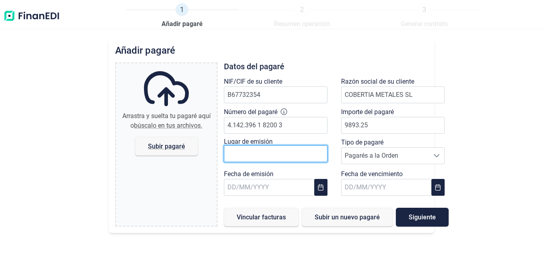
type input "9.893,25 €"
click at [282, 152] on input "text" at bounding box center [276, 153] width 104 height 17
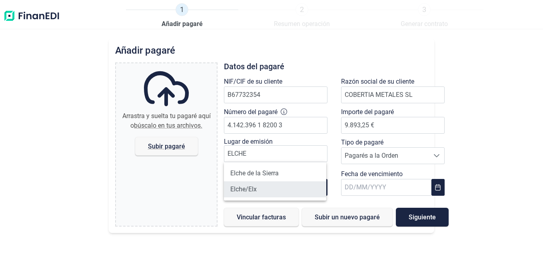
click at [263, 186] on li "Elche/Elx" at bounding box center [275, 189] width 103 height 16
type input "Elche/Elx"
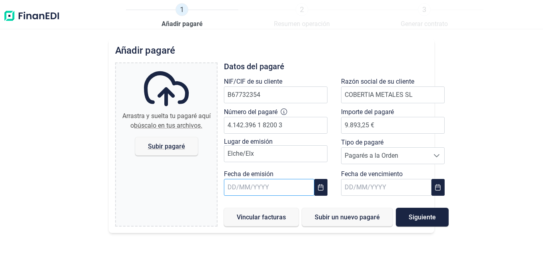
click at [264, 188] on input "text" at bounding box center [269, 187] width 90 height 17
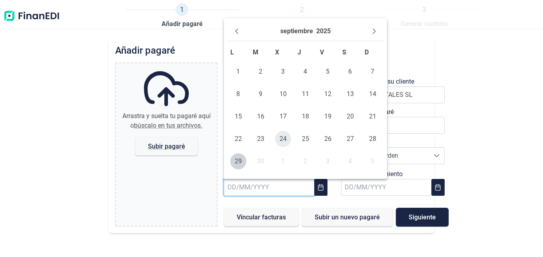
click at [278, 137] on span "24" at bounding box center [283, 139] width 16 height 16
type input "[DATE]"
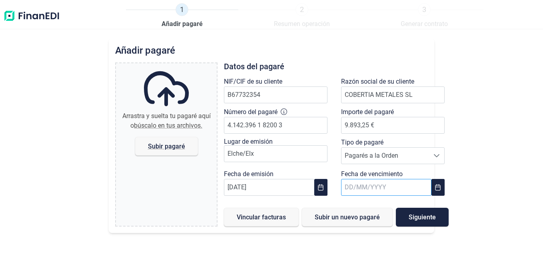
click at [371, 188] on input "text" at bounding box center [386, 187] width 90 height 17
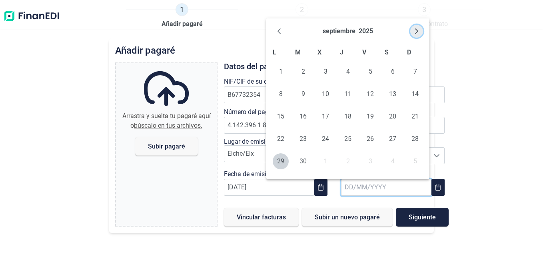
click at [416, 31] on icon "Next Month" at bounding box center [416, 31] width 6 height 6
click at [371, 72] on span "2" at bounding box center [370, 72] width 16 height 16
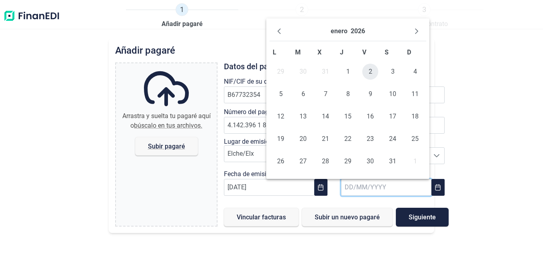
type input "[DATE]"
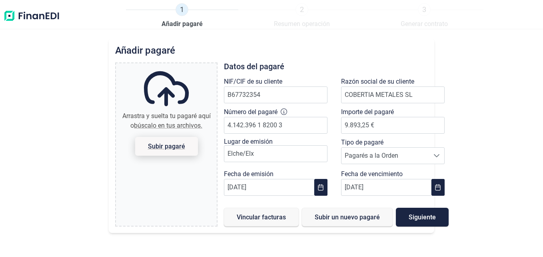
click at [161, 146] on span "Subir pagaré" at bounding box center [166, 146] width 37 height 6
click at [161, 66] on input "Arrastra y suelta tu pagaré aquí o búscalo en tus archivos. Subir pagaré" at bounding box center [166, 64] width 101 height 2
type input "C:\fakepath\- PAGARES COBERTIA GREEN WHITE.pdf"
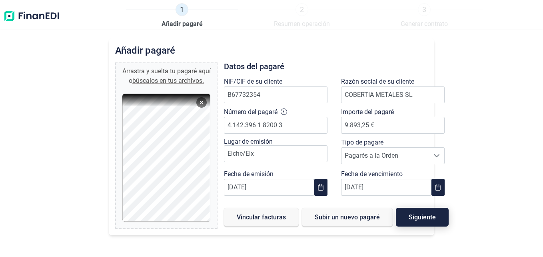
click at [420, 217] on span "Siguiente" at bounding box center [422, 217] width 27 height 6
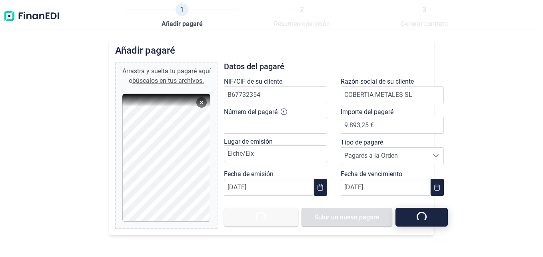
type input "0,00 €"
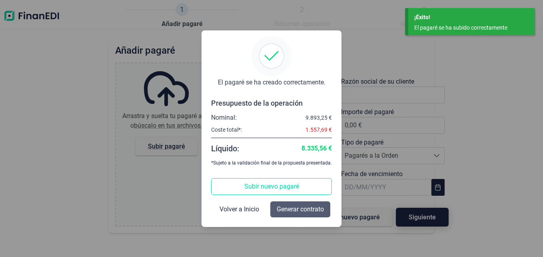
click at [289, 210] on span "Generar contrato" at bounding box center [300, 209] width 47 height 10
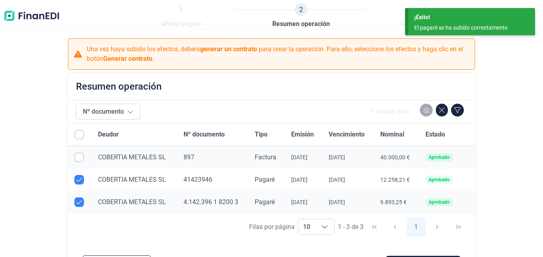
checkbox input "true"
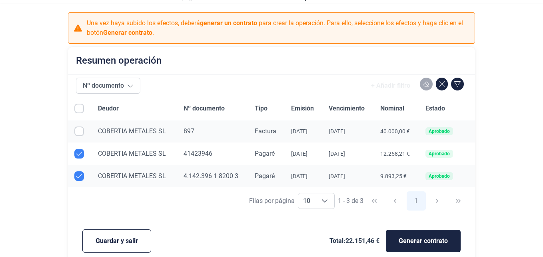
scroll to position [36, 0]
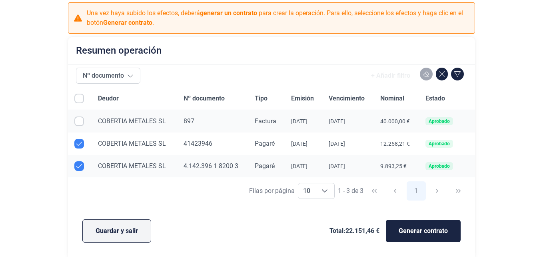
click at [136, 227] on span "Guardar y salir" at bounding box center [117, 231] width 42 height 10
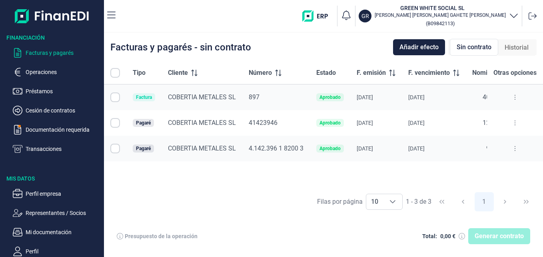
checkbox input "true"
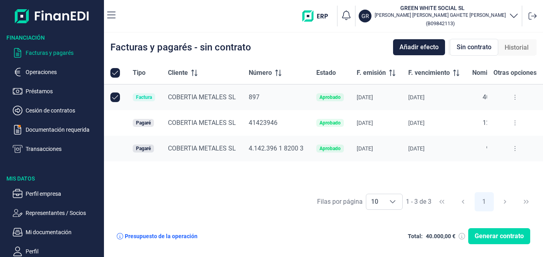
checkbox input "true"
click at [415, 44] on span "Añadir efecto" at bounding box center [418, 47] width 39 height 10
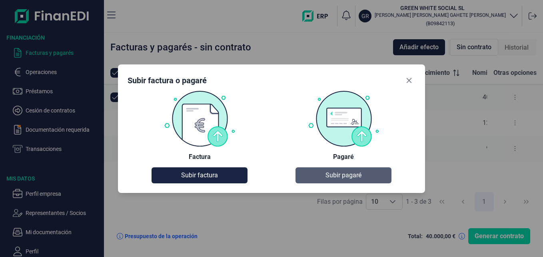
click at [333, 171] on span "Subir pagaré" at bounding box center [343, 175] width 36 height 10
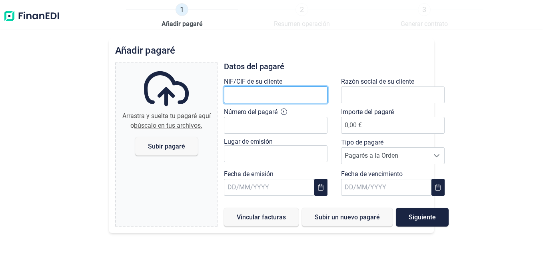
click at [249, 95] on input "text" at bounding box center [276, 94] width 104 height 17
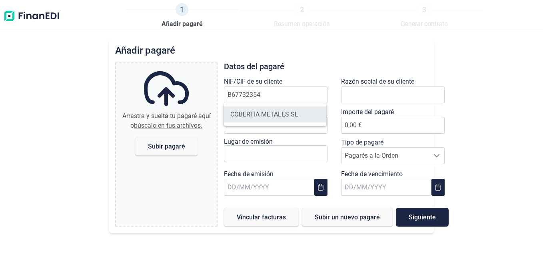
click at [289, 113] on li "COBERTIA METALES SL" at bounding box center [275, 114] width 103 height 16
type input "B67732354"
type input "COBERTIA METALES SL"
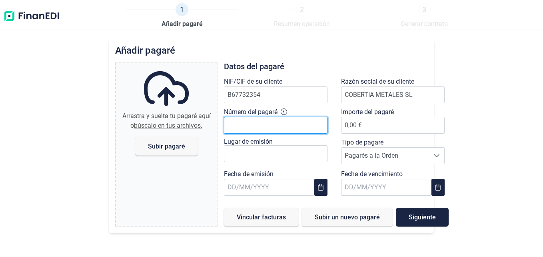
click at [264, 122] on input "Número del pagaré" at bounding box center [276, 125] width 104 height 17
type input "4.142.395 0 8200 3"
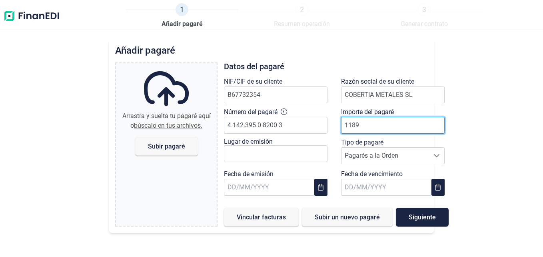
type input "11890"
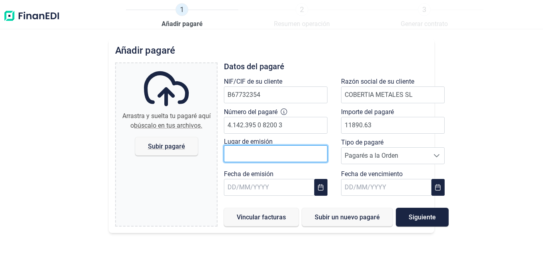
type input "11.890,63 €"
click at [259, 157] on input "text" at bounding box center [276, 153] width 104 height 17
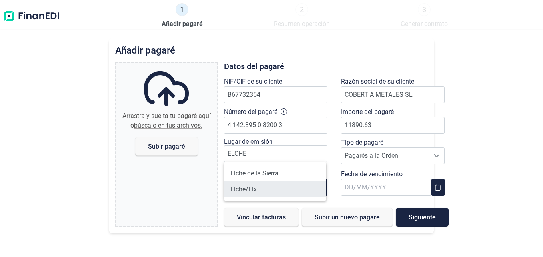
click at [256, 190] on li "Elche/Elx" at bounding box center [275, 189] width 103 height 16
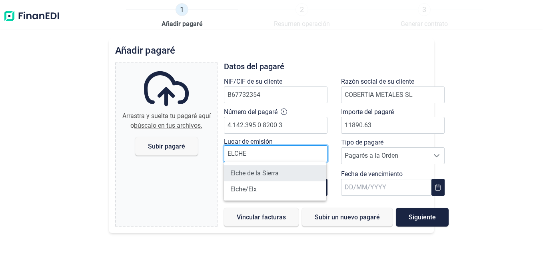
type input "Elche/Elx"
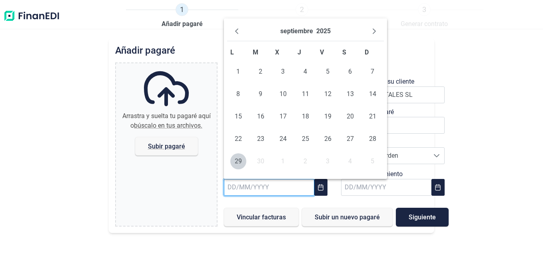
click at [265, 190] on input "text" at bounding box center [269, 187] width 90 height 17
click at [288, 143] on span "24" at bounding box center [283, 139] width 16 height 16
type input "[DATE]"
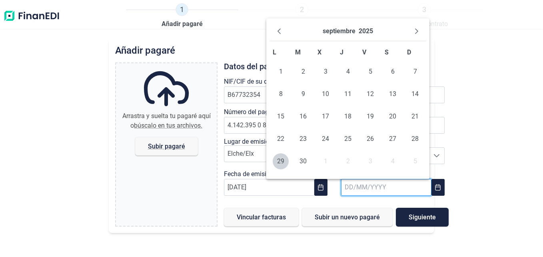
click at [369, 190] on input "text" at bounding box center [386, 187] width 90 height 17
click at [416, 28] on icon "Next Month" at bounding box center [416, 31] width 6 height 6
click at [417, 28] on icon "Next Month" at bounding box center [416, 31] width 6 height 6
click at [418, 28] on icon "Next Month" at bounding box center [416, 31] width 6 height 6
click at [305, 114] on span "13" at bounding box center [303, 116] width 16 height 16
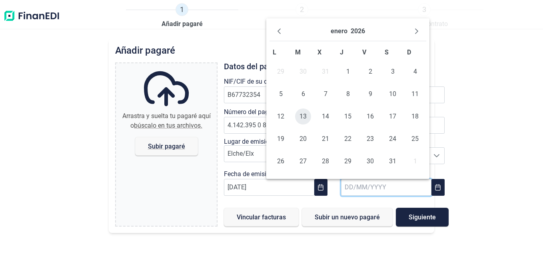
type input "[DATE]"
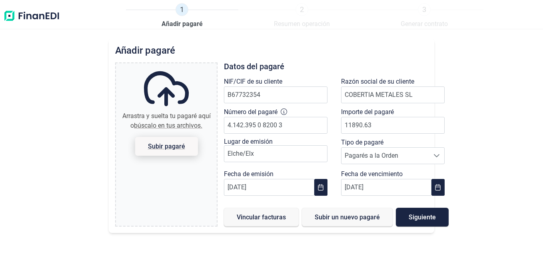
click at [162, 141] on span "Subir pagaré" at bounding box center [166, 146] width 63 height 19
click at [162, 66] on input "Arrastra y suelta tu pagaré aquí o búscalo en tus archivos. Subir pagaré" at bounding box center [166, 64] width 101 height 2
type input "C:\fakepath\- PAGARES COBERTIA GREEN WHITE.pdf"
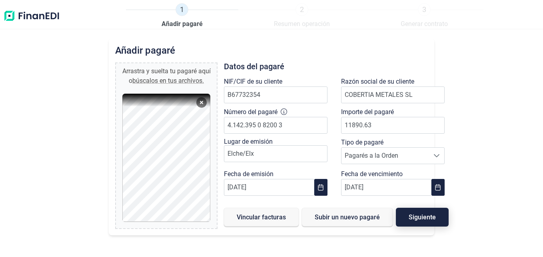
click at [415, 218] on span "Siguiente" at bounding box center [422, 217] width 27 height 6
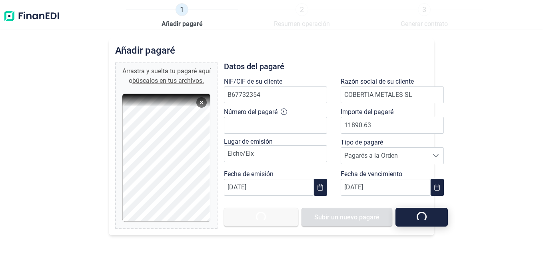
type input "0,00 €"
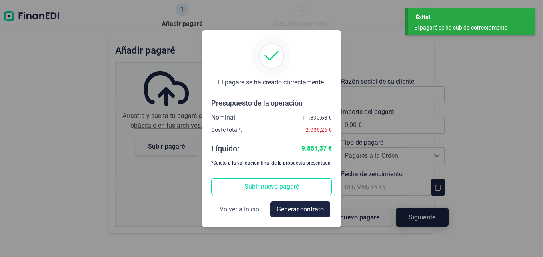
click at [231, 209] on span "Volver a Inicio" at bounding box center [240, 209] width 40 height 10
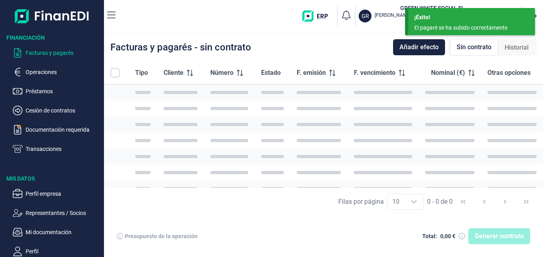
checkbox input "true"
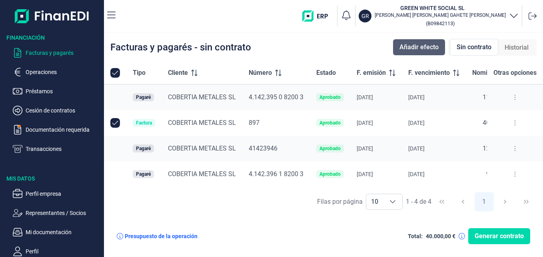
click at [429, 46] on span "Añadir efecto" at bounding box center [418, 47] width 39 height 10
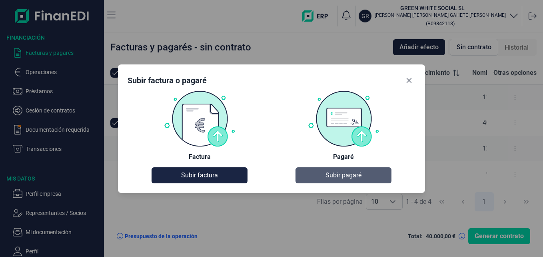
click at [368, 168] on button "Subir pagaré" at bounding box center [344, 175] width 96 height 16
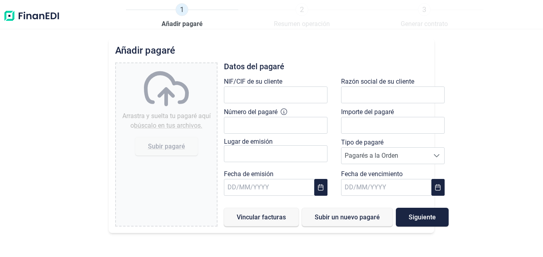
type input "0,00 €"
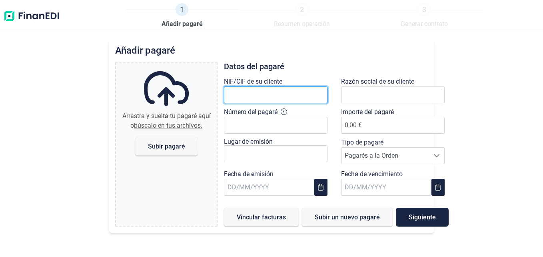
click at [257, 88] on input "text" at bounding box center [276, 94] width 104 height 17
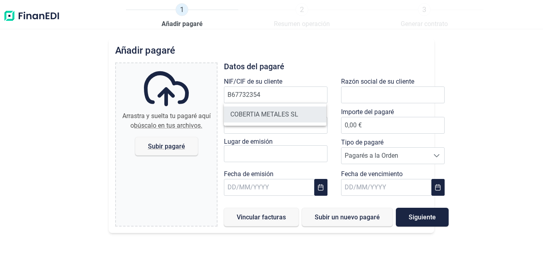
click at [263, 113] on li "COBERTIA METALES SL" at bounding box center [275, 114] width 103 height 16
type input "B67732354"
type input "COBERTIA METALES SL"
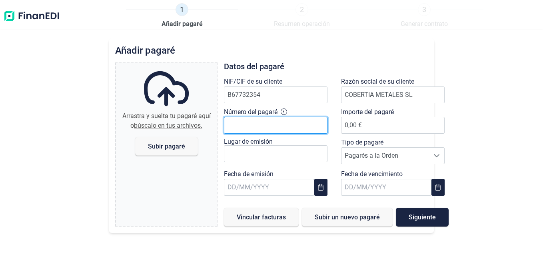
click at [255, 124] on input "Número del pagaré" at bounding box center [276, 125] width 104 height 17
type input "4.142.397 2 8200 3"
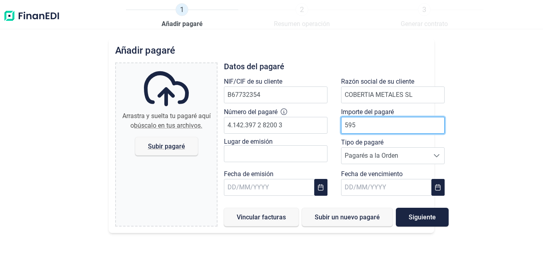
type input "5957"
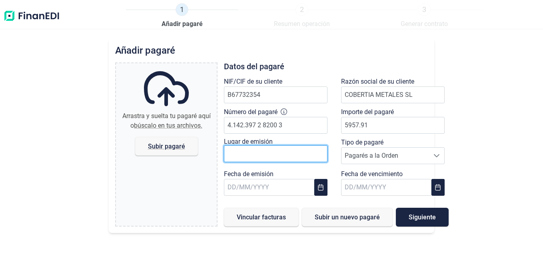
type input "5.957,91 €"
click at [280, 152] on input "text" at bounding box center [276, 153] width 104 height 17
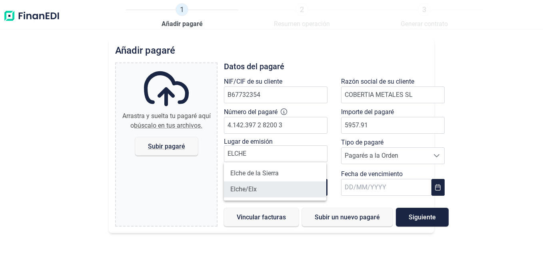
click at [262, 192] on li "Elche/Elx" at bounding box center [275, 189] width 103 height 16
type input "Elche/Elx"
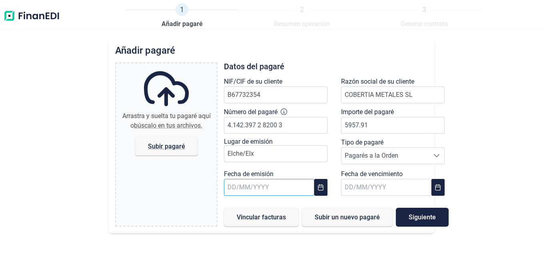
click at [275, 187] on input "text" at bounding box center [269, 187] width 90 height 17
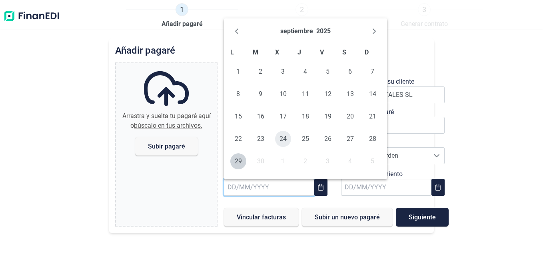
click at [288, 135] on span "24" at bounding box center [283, 139] width 16 height 16
type input "[DATE]"
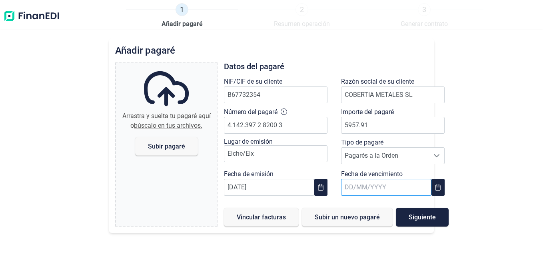
click at [393, 187] on input "text" at bounding box center [386, 187] width 90 height 17
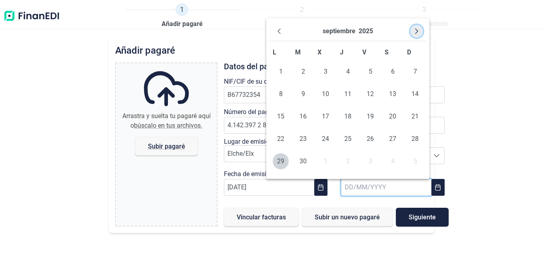
click at [414, 34] on icon "Next Month" at bounding box center [416, 31] width 6 height 6
click at [371, 112] on span "16" at bounding box center [370, 116] width 16 height 16
type input "[DATE]"
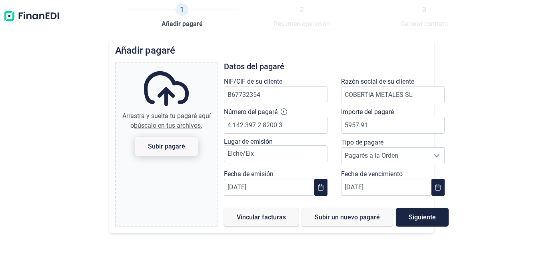
click at [166, 146] on span "Subir pagaré" at bounding box center [166, 146] width 37 height 6
click at [166, 66] on input "Arrastra y suelta tu pagaré aquí o búscalo en tus archivos. Subir pagaré" at bounding box center [166, 64] width 101 height 2
type input "C:\fakepath\- PAGARES COBERTIA GREEN WHITE.pdf"
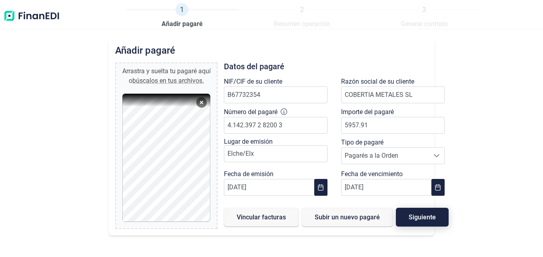
click at [411, 214] on span "Siguiente" at bounding box center [422, 217] width 27 height 6
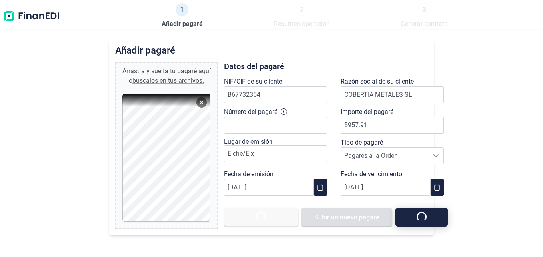
type input "0,00 €"
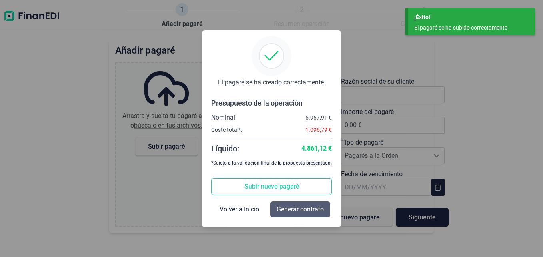
click at [295, 204] on span "Generar contrato" at bounding box center [300, 209] width 47 height 10
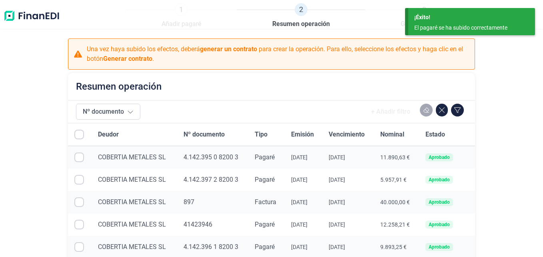
checkbox input "true"
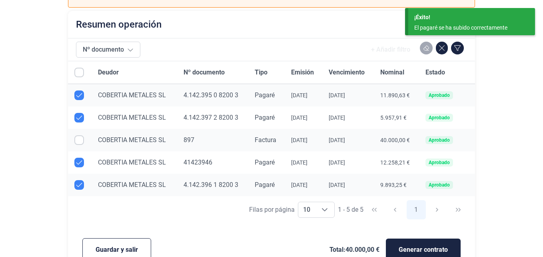
scroll to position [80, 0]
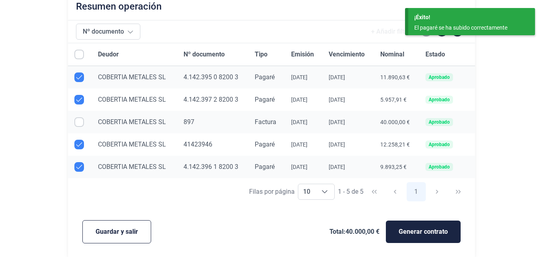
click at [406, 228] on span "Generar contrato" at bounding box center [423, 232] width 49 height 10
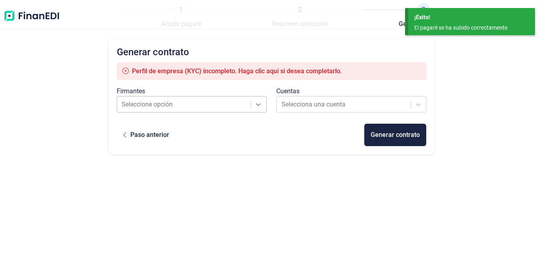
click at [260, 103] on icon at bounding box center [258, 104] width 8 height 8
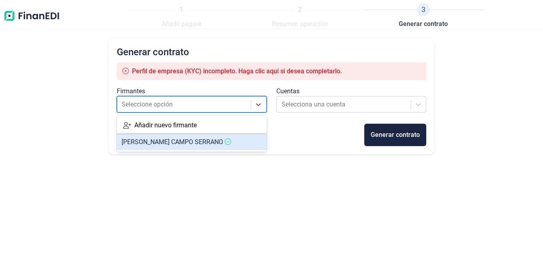
click at [226, 142] on article "[PERSON_NAME] [PERSON_NAME]" at bounding box center [192, 142] width 150 height 16
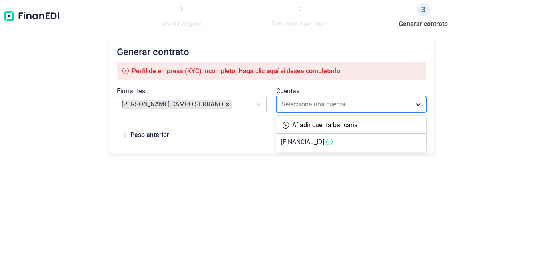
click at [420, 104] on icon at bounding box center [418, 104] width 5 height 3
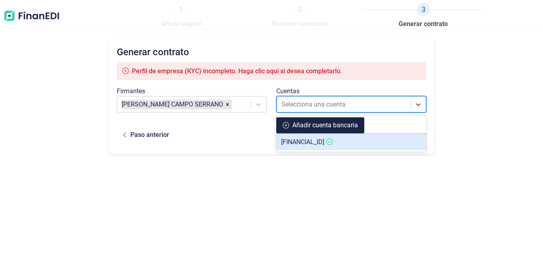
click at [324, 122] on div "Añadir cuenta bancaria" at bounding box center [325, 125] width 66 height 10
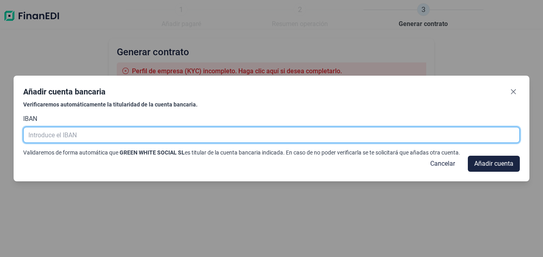
click at [112, 136] on input "text" at bounding box center [271, 135] width 497 height 16
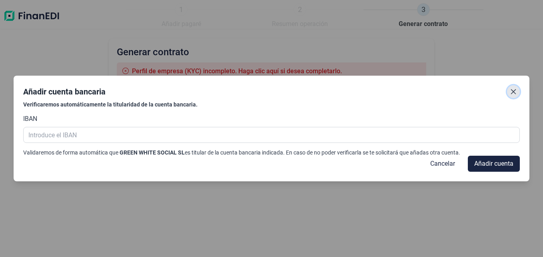
click at [515, 92] on icon "Close" at bounding box center [513, 91] width 6 height 6
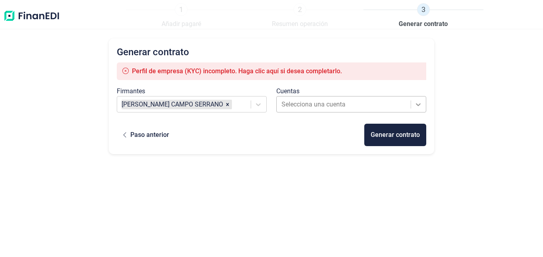
click at [424, 106] on div at bounding box center [418, 104] width 14 height 14
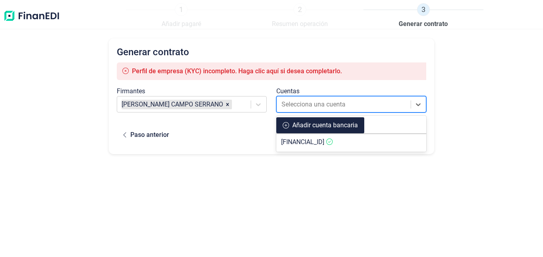
click at [324, 123] on div "Añadir cuenta bancaria" at bounding box center [325, 125] width 66 height 10
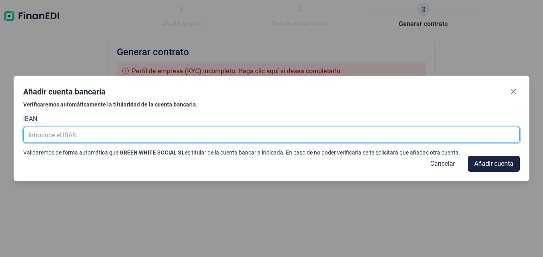
click at [94, 138] on input "text" at bounding box center [271, 135] width 497 height 16
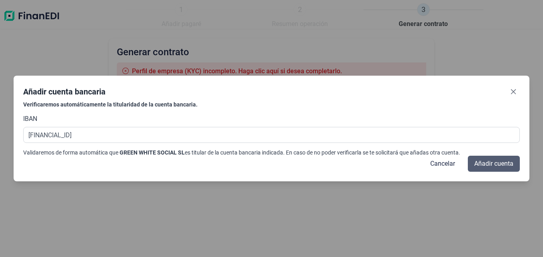
type input "[FINANCIAL_ID]"
click at [506, 161] on span "Añadir cuenta" at bounding box center [493, 164] width 39 height 10
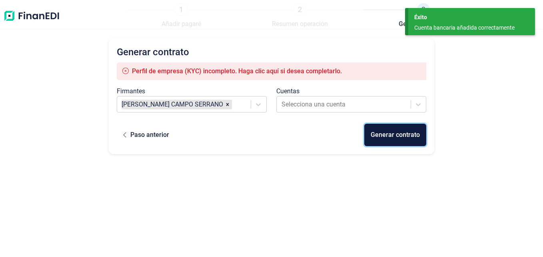
click at [407, 138] on div "Generar contrato" at bounding box center [395, 135] width 49 height 10
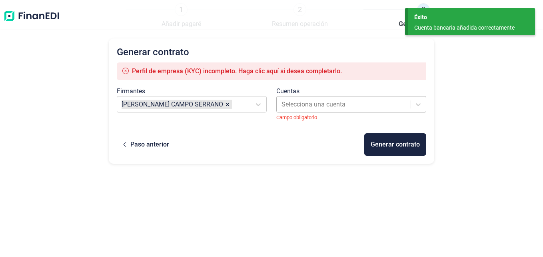
click at [375, 100] on div at bounding box center [344, 104] width 125 height 11
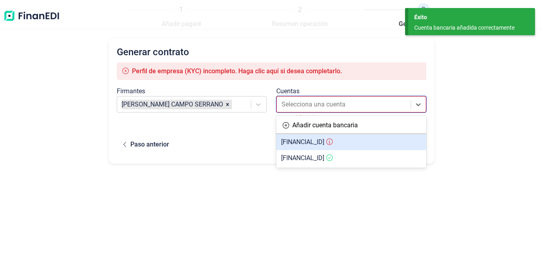
click at [324, 140] on span "[FINANCIAL_ID]" at bounding box center [302, 142] width 43 height 8
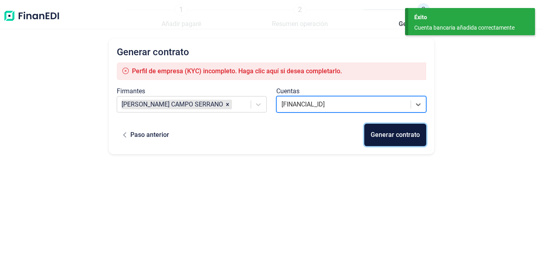
click at [389, 134] on div "Generar contrato" at bounding box center [395, 135] width 49 height 10
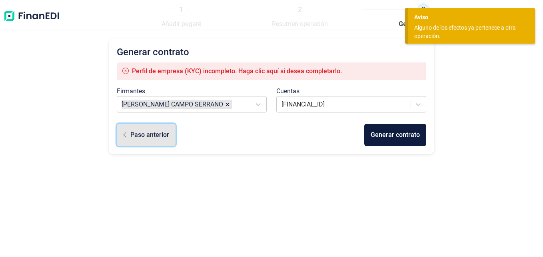
click at [148, 134] on div "Paso anterior" at bounding box center [149, 135] width 39 height 10
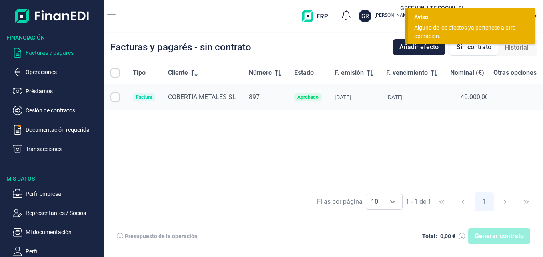
checkbox input "true"
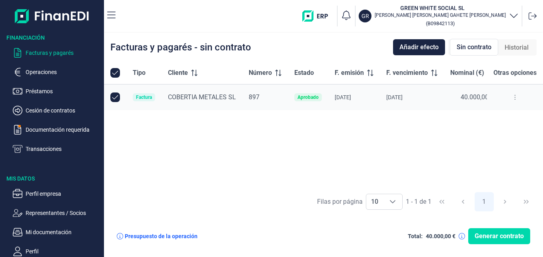
click at [477, 114] on div "Tipo Cliente Número Estado F. emisión F. vencimiento Nominal (€) Otras opciones…" at bounding box center [323, 125] width 439 height 126
click at [495, 231] on button "Generar contrato" at bounding box center [499, 236] width 62 height 16
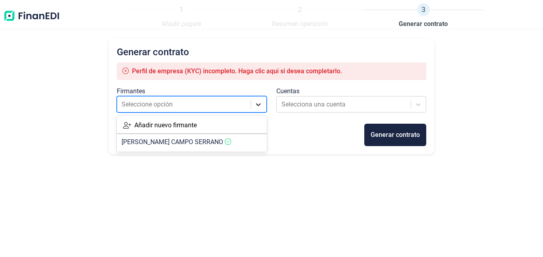
click at [251, 104] on div at bounding box center [258, 104] width 14 height 14
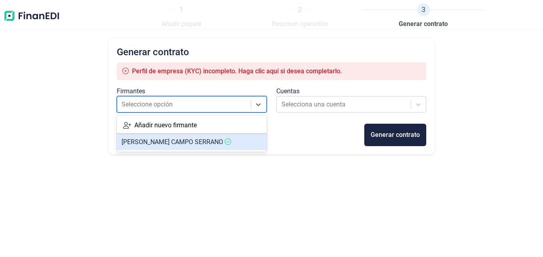
click at [234, 145] on article "[PERSON_NAME] [PERSON_NAME]" at bounding box center [192, 142] width 150 height 16
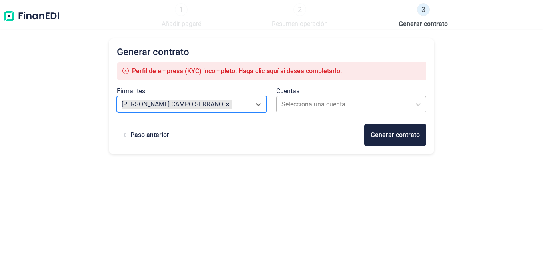
click at [333, 100] on div at bounding box center [344, 104] width 125 height 11
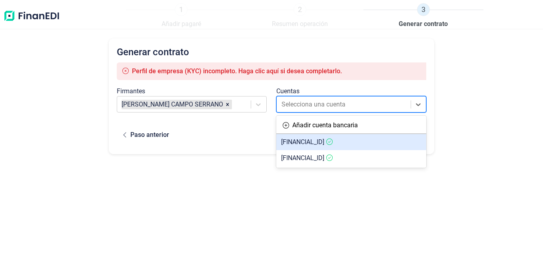
click at [332, 138] on article "[FINANCIAL_ID]" at bounding box center [351, 142] width 150 height 16
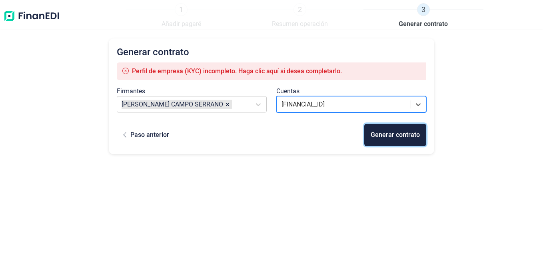
click at [385, 137] on div "Generar contrato" at bounding box center [395, 135] width 49 height 10
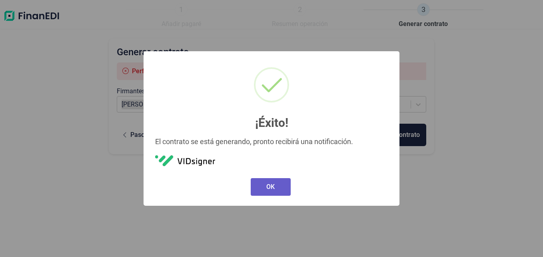
click at [264, 186] on button "OK" at bounding box center [271, 187] width 40 height 18
